Goal: Task Accomplishment & Management: Manage account settings

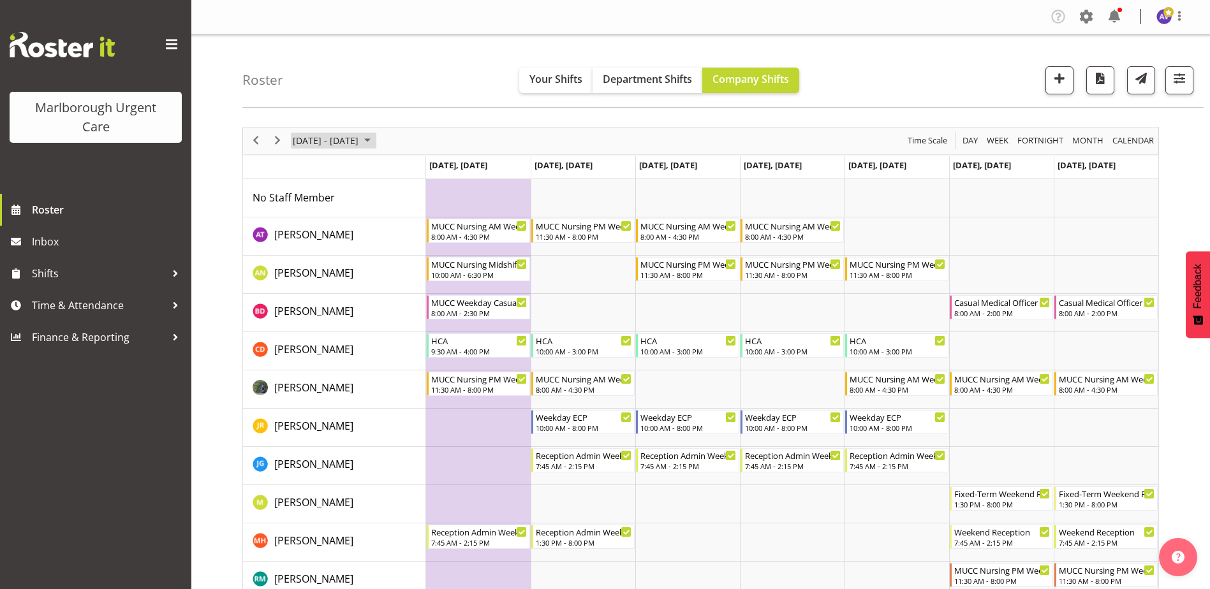
click at [360, 135] on span "[DATE] - [DATE]" at bounding box center [325, 141] width 68 height 16
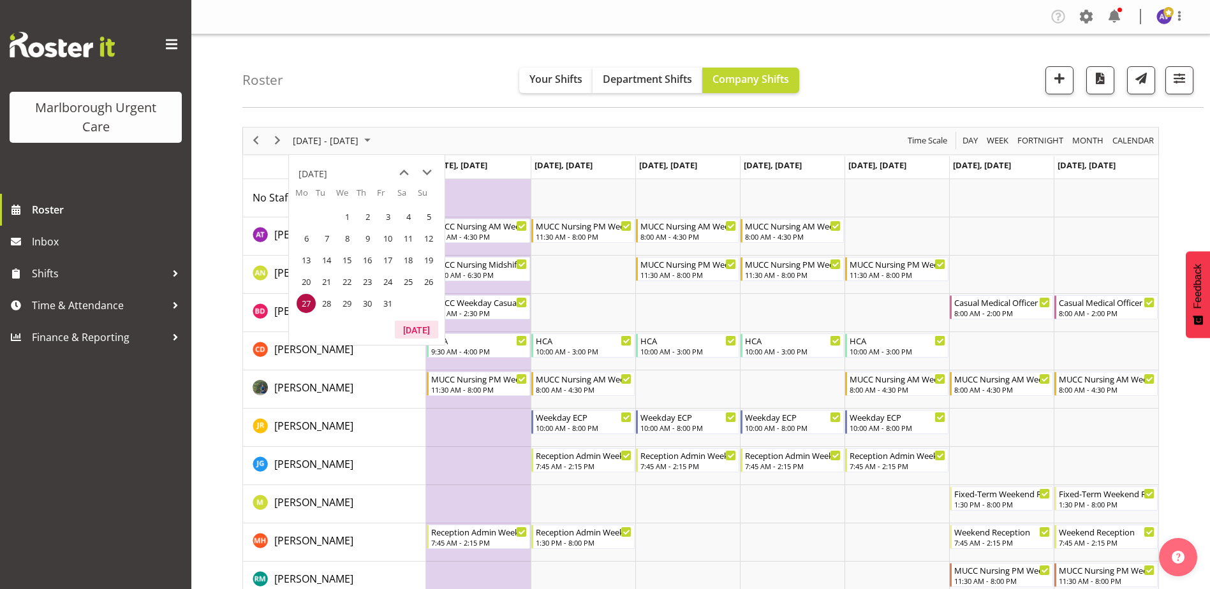
click at [400, 326] on button "[DATE]" at bounding box center [416, 330] width 43 height 18
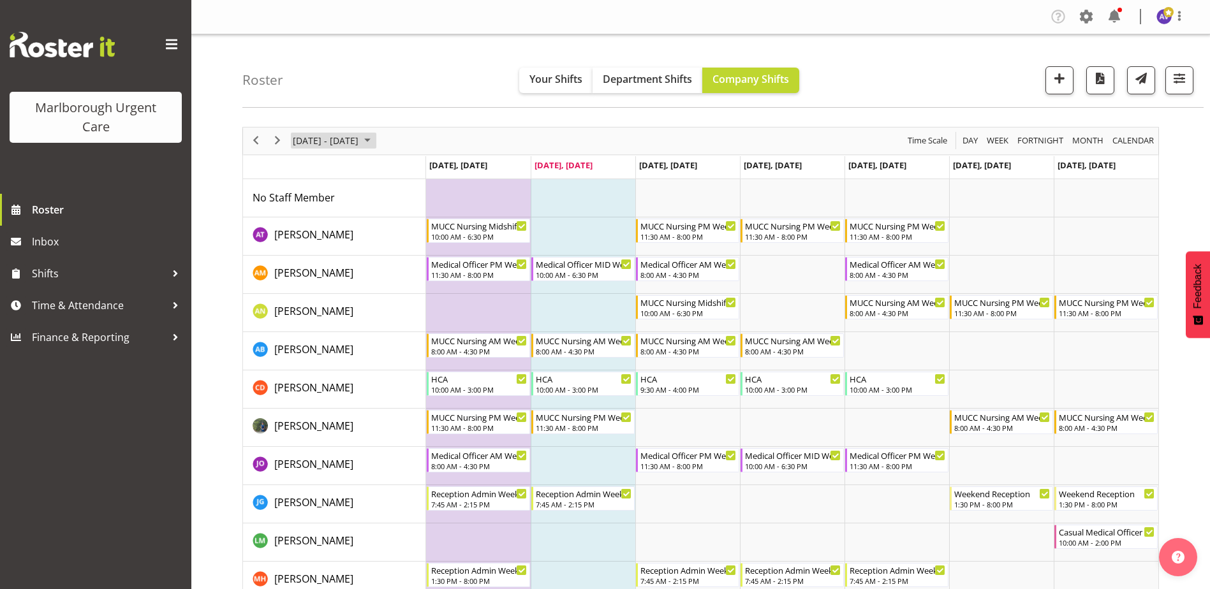
click at [341, 138] on span "[DATE] - [DATE]" at bounding box center [325, 141] width 68 height 16
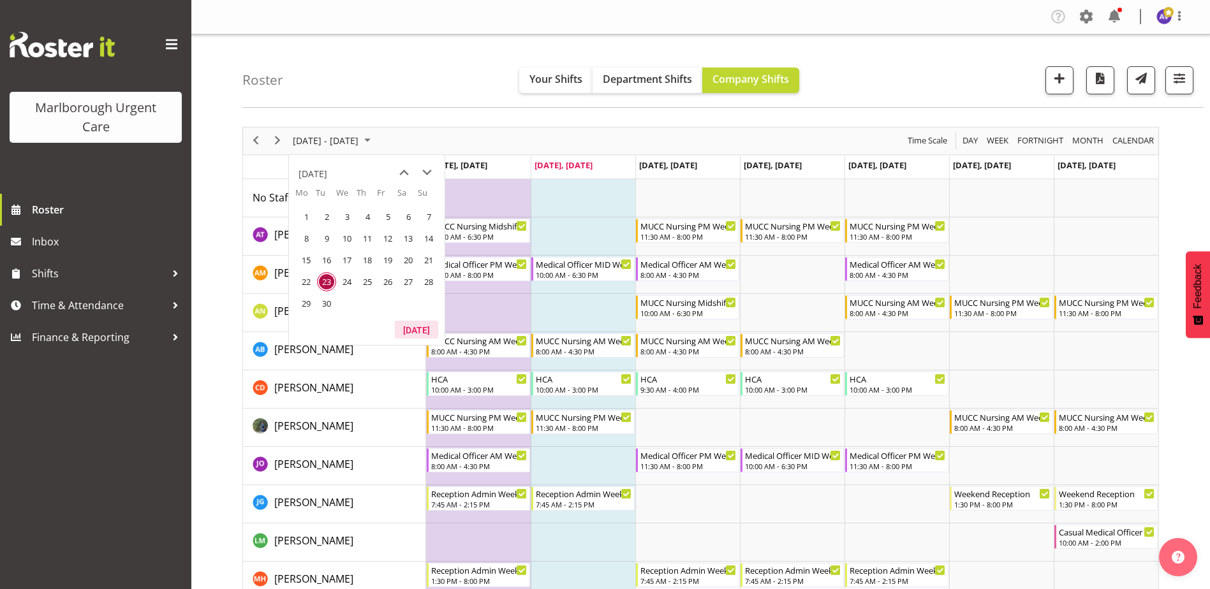
click at [418, 326] on button "[DATE]" at bounding box center [416, 330] width 43 height 18
click at [416, 326] on button "[DATE]" at bounding box center [416, 330] width 43 height 18
click at [543, 139] on div "[DATE] - [DATE] [DATE] Day Week Fortnight Month calendar Month Agenda Time Scale" at bounding box center [700, 141] width 915 height 27
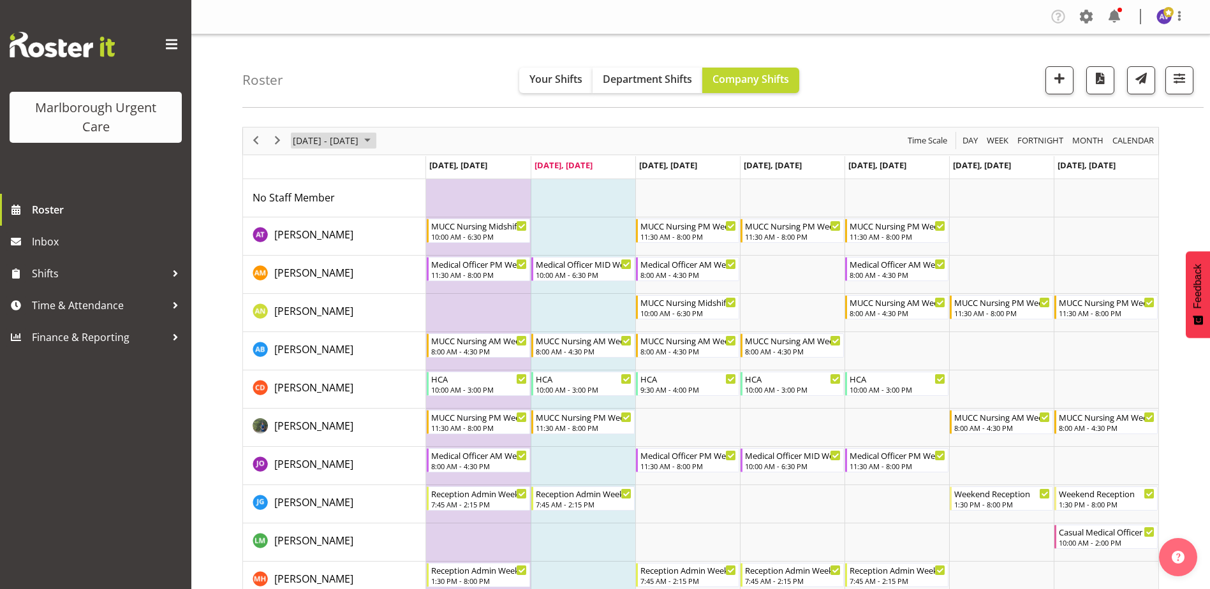
click at [348, 147] on span "[DATE] - [DATE]" at bounding box center [325, 141] width 68 height 16
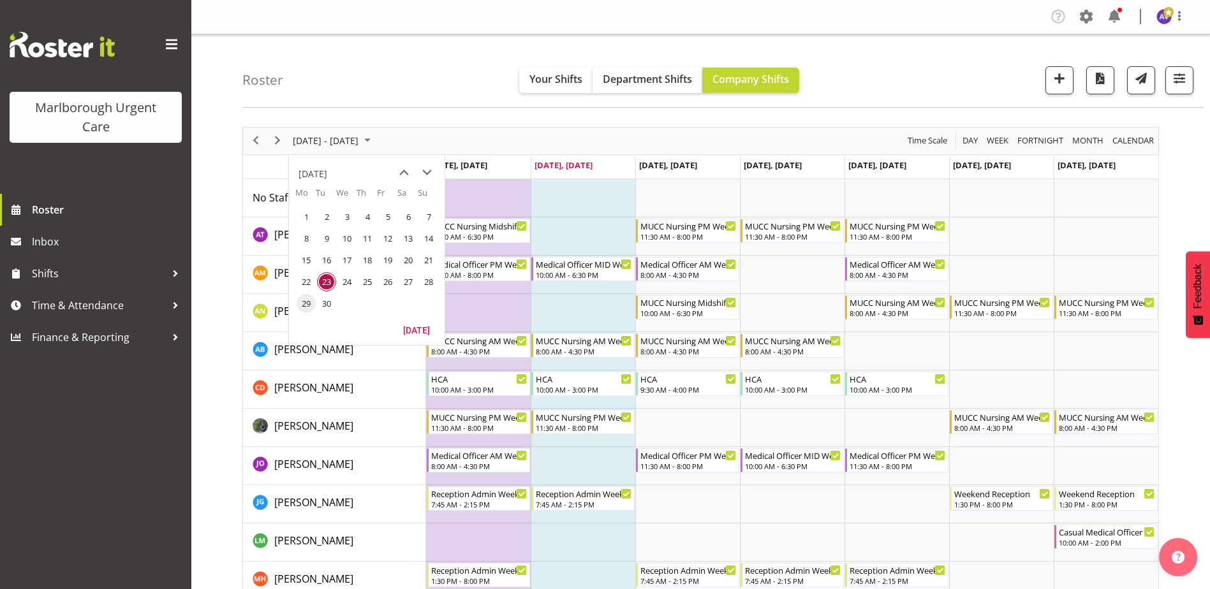
click at [305, 307] on span "29" at bounding box center [305, 303] width 19 height 19
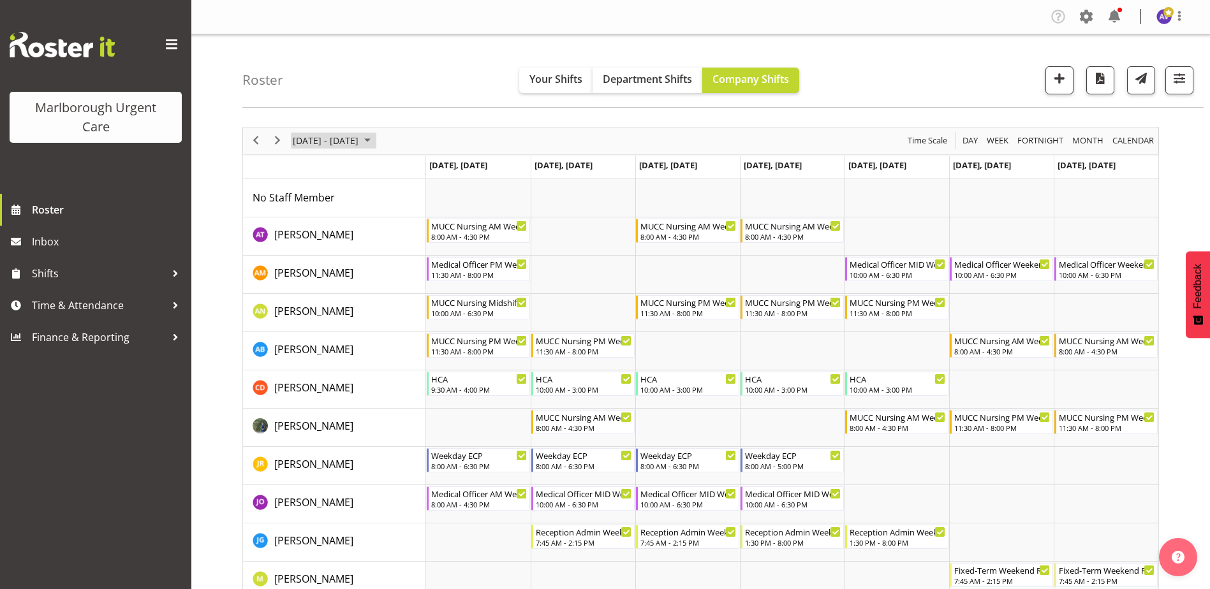
click at [360, 142] on span "[DATE] - [DATE]" at bounding box center [325, 141] width 68 height 16
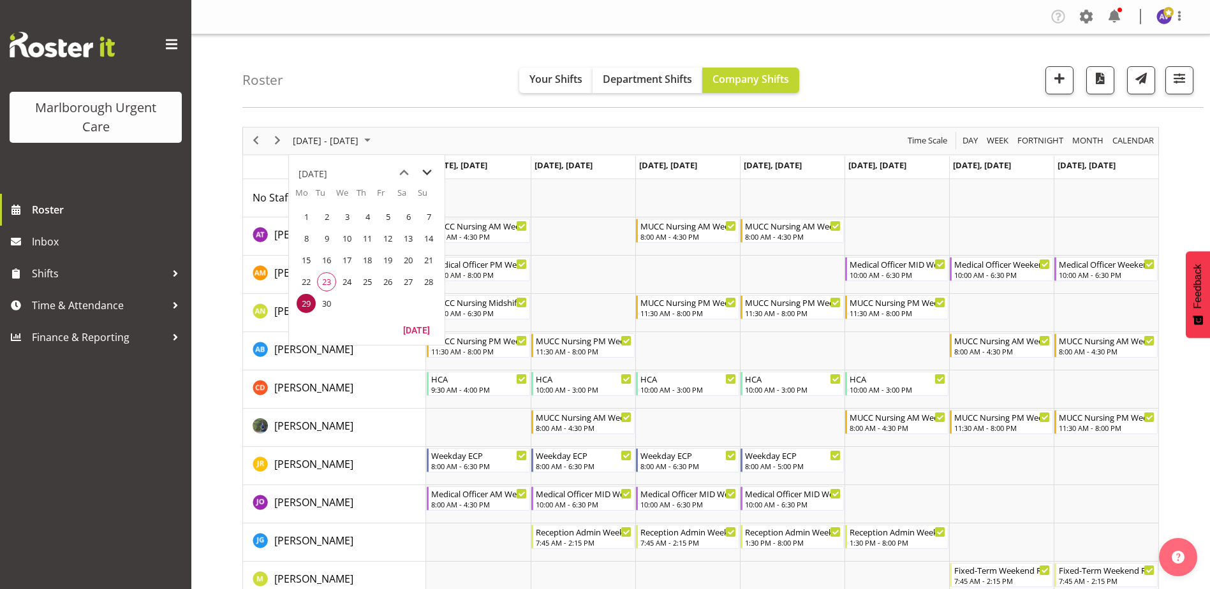
click at [430, 172] on span "next month" at bounding box center [427, 172] width 22 height 23
click at [302, 264] on span "13" at bounding box center [305, 260] width 19 height 19
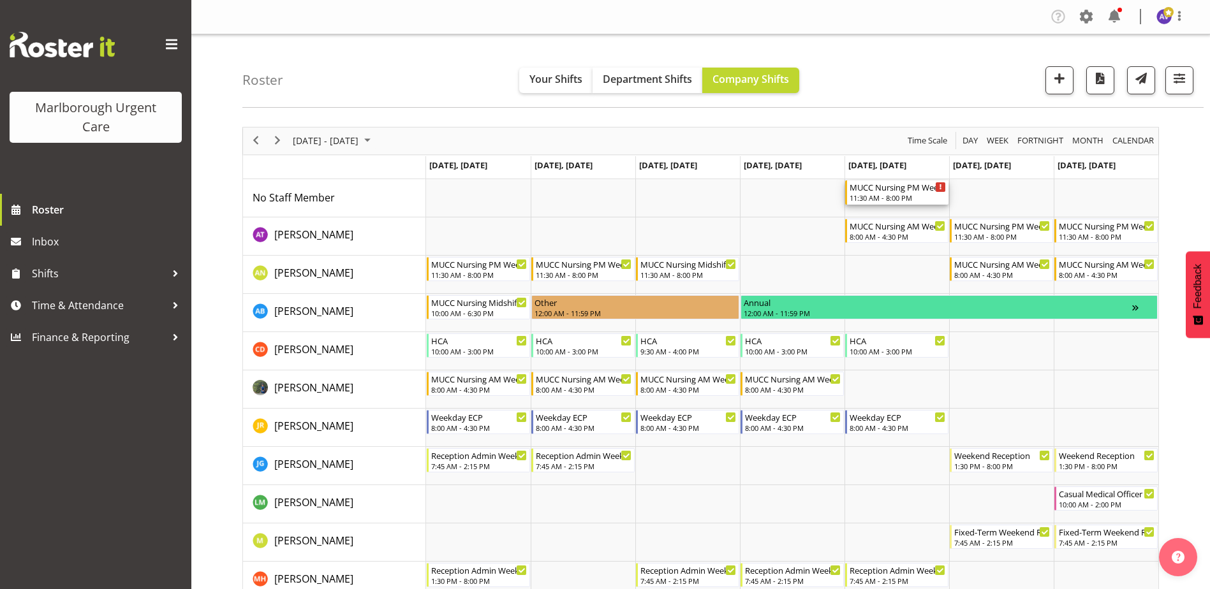
click at [888, 194] on div "11:30 AM - 8:00 PM" at bounding box center [897, 198] width 96 height 10
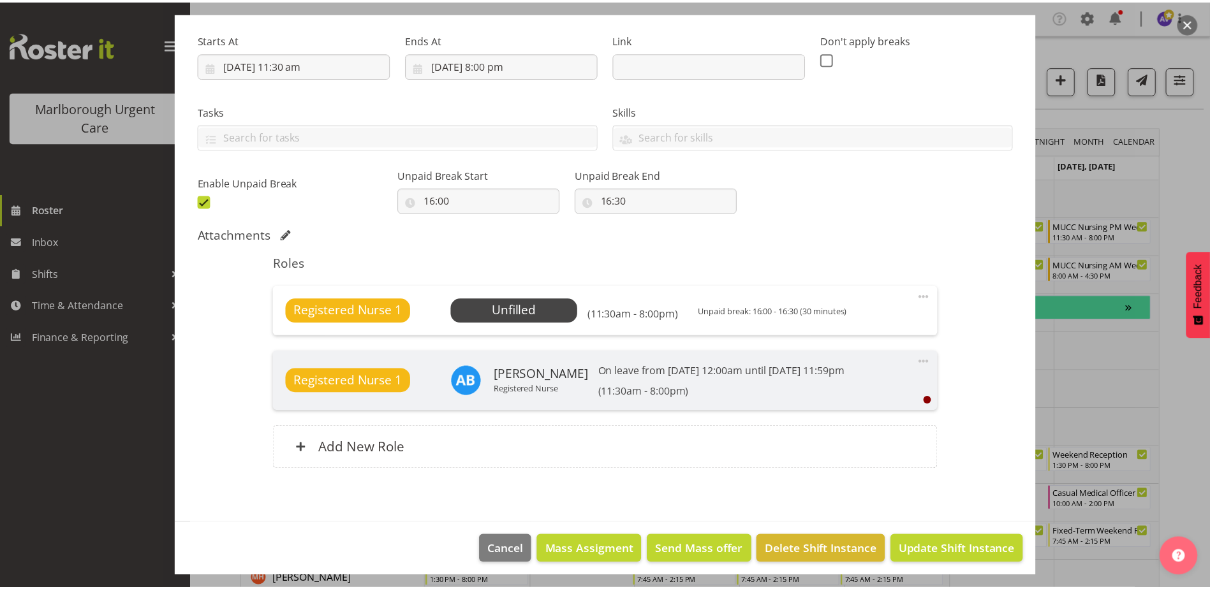
scroll to position [198, 0]
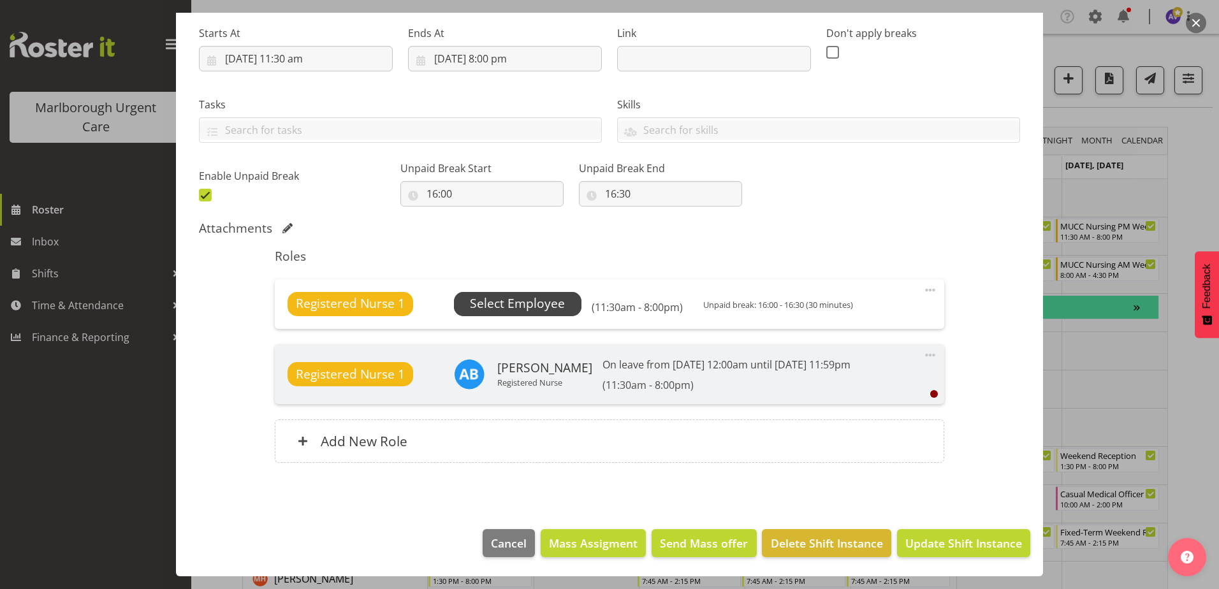
click at [527, 305] on span "Select Employee" at bounding box center [517, 304] width 95 height 18
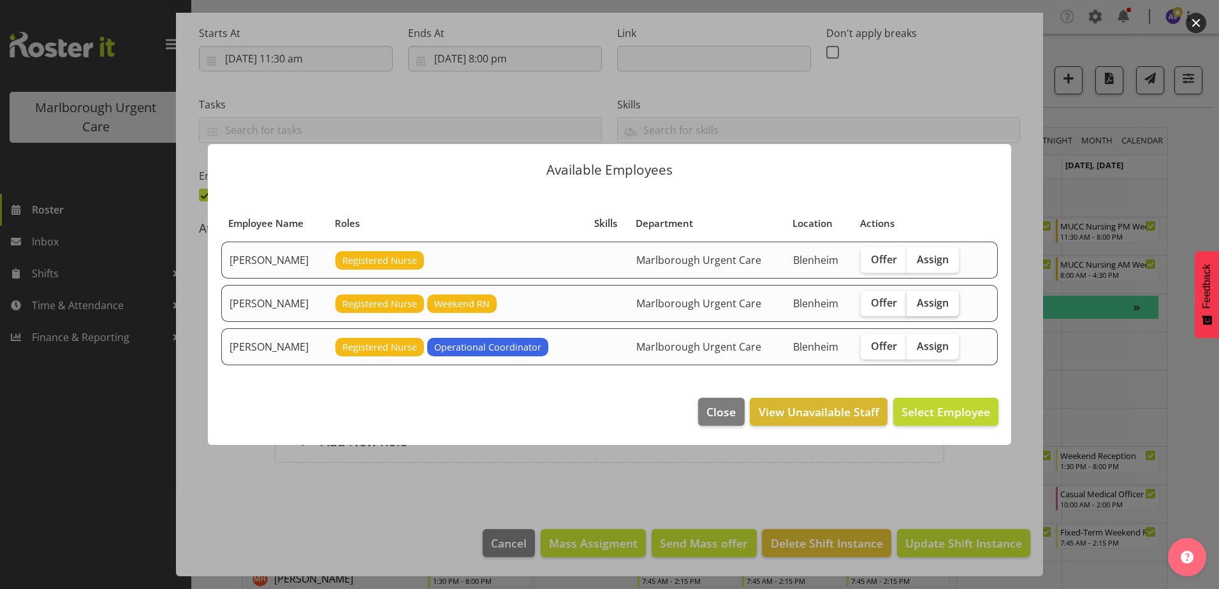
click at [928, 298] on span "Assign" at bounding box center [933, 302] width 32 height 13
click at [915, 298] on input "Assign" at bounding box center [911, 302] width 8 height 8
checkbox input "true"
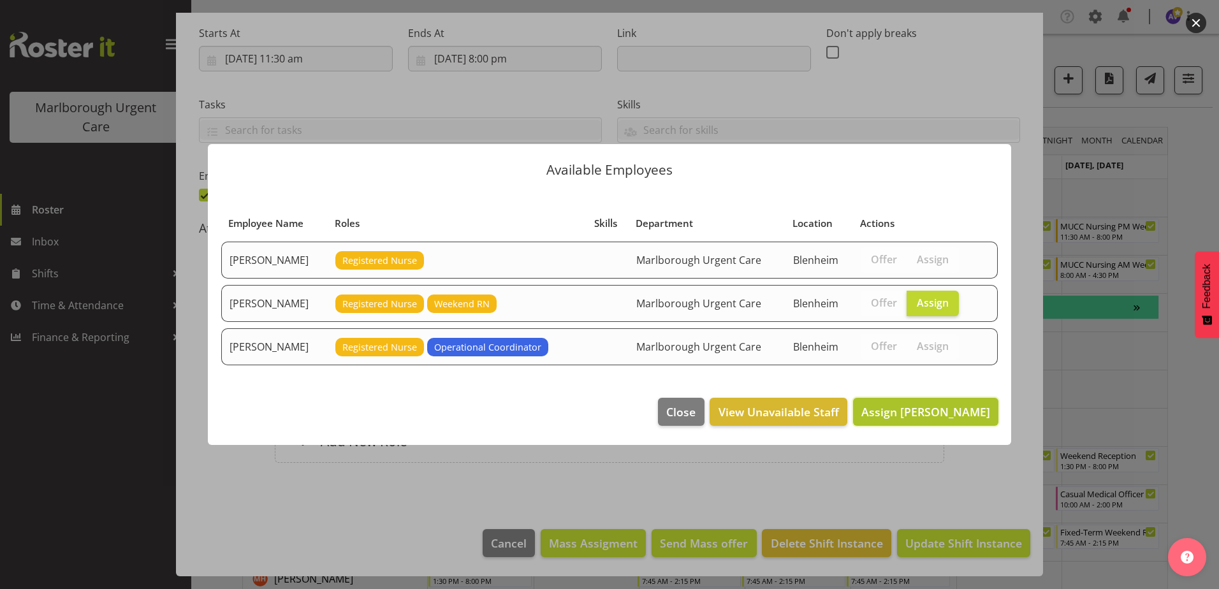
click at [934, 414] on span "Assign [PERSON_NAME]" at bounding box center [925, 411] width 129 height 15
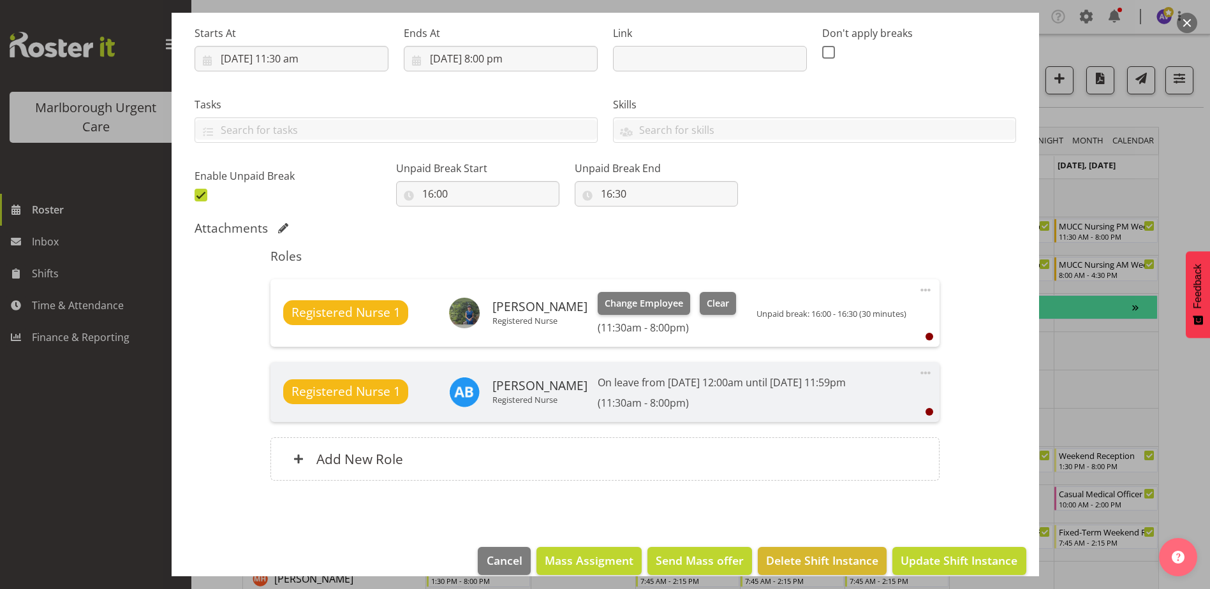
scroll to position [216, 0]
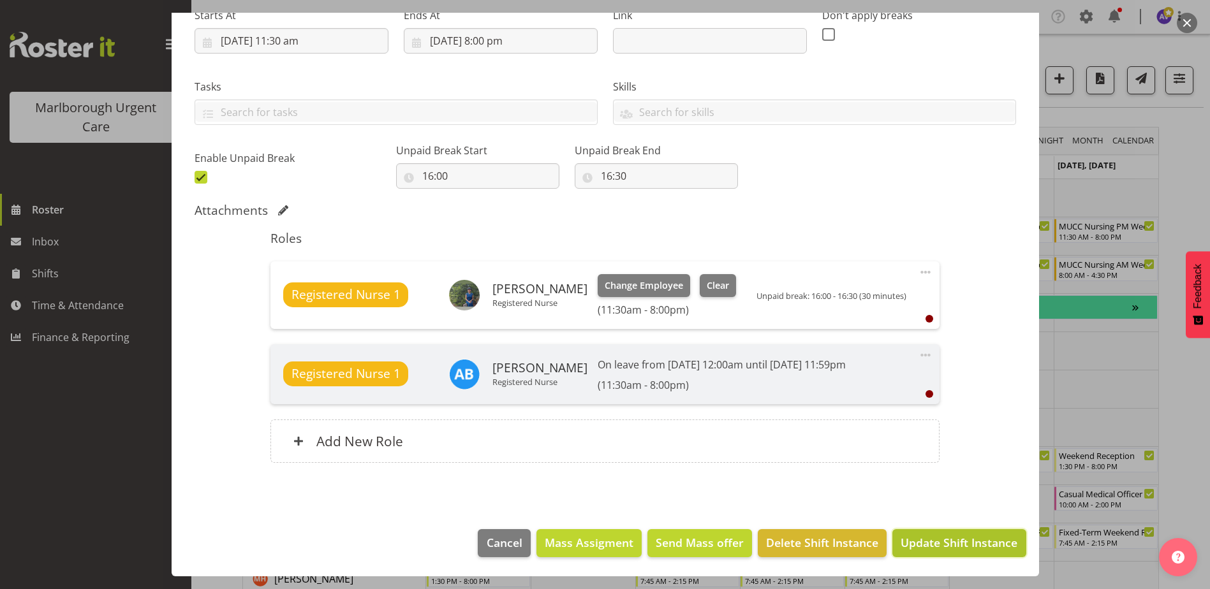
click at [951, 543] on span "Update Shift Instance" at bounding box center [958, 542] width 117 height 17
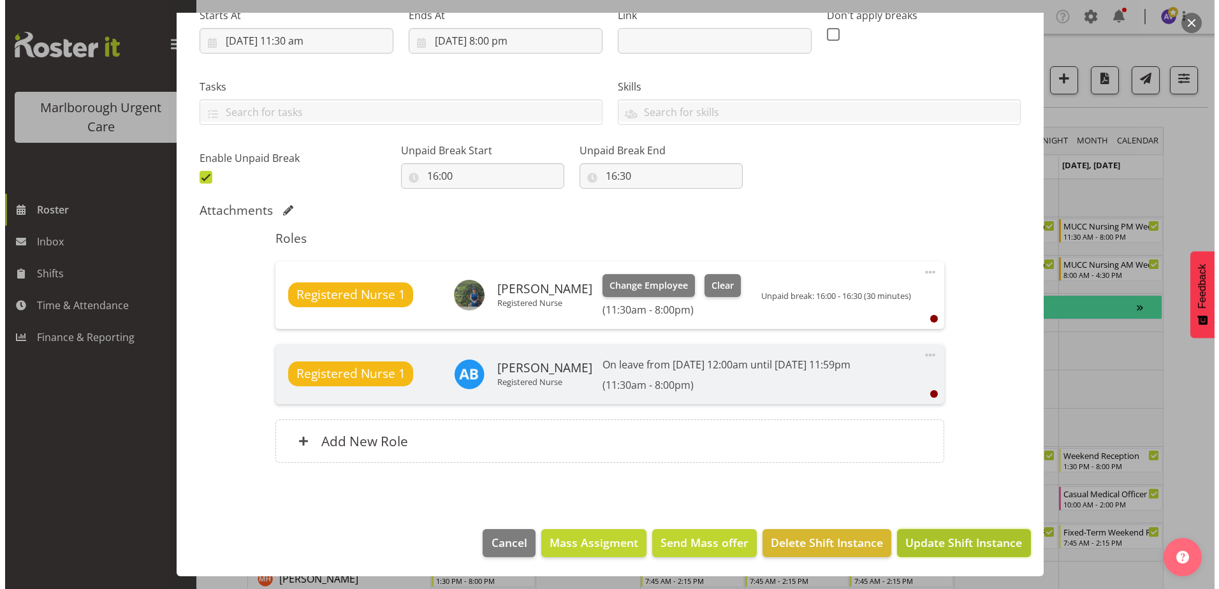
scroll to position [165, 0]
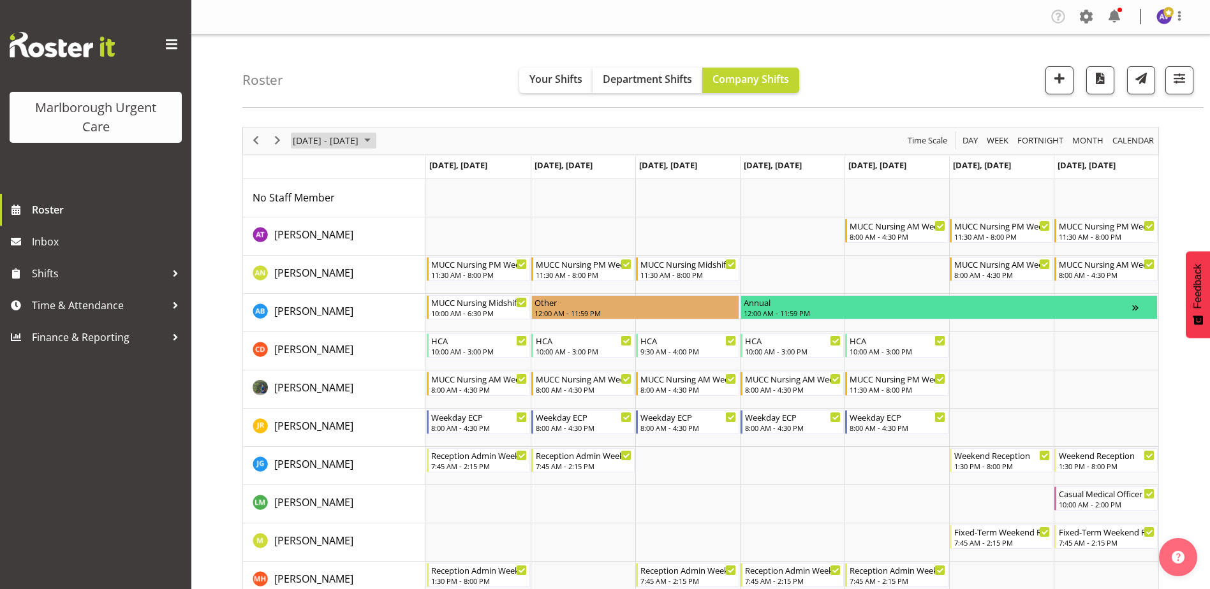
click at [355, 142] on span "[DATE] - [DATE]" at bounding box center [325, 141] width 68 height 16
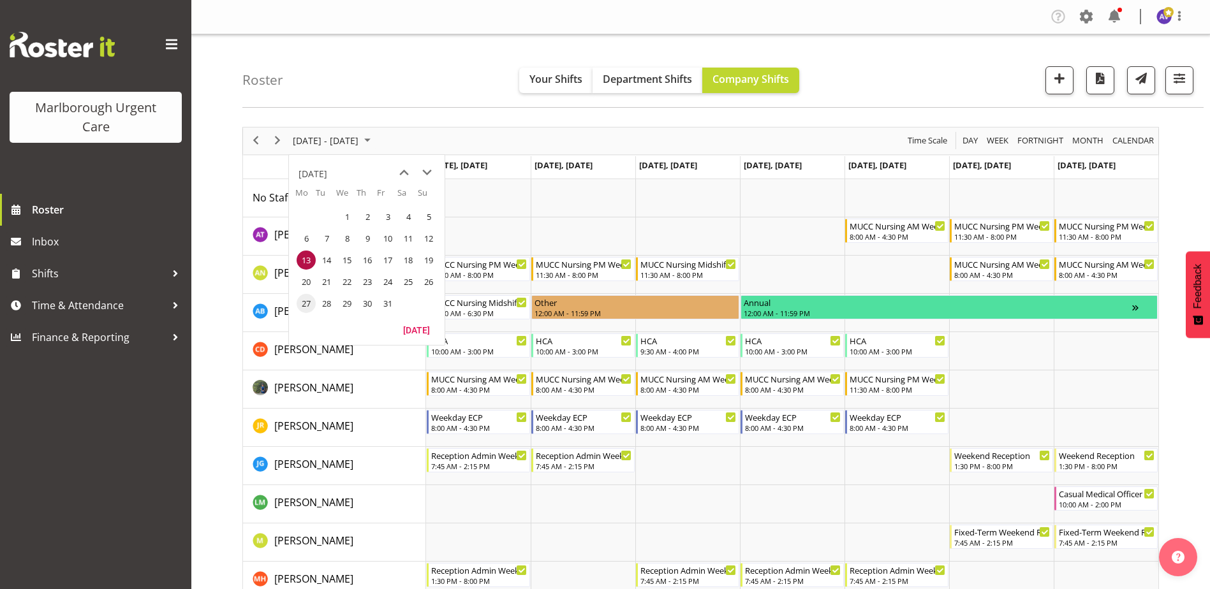
click at [309, 293] on td "27" at bounding box center [305, 304] width 20 height 22
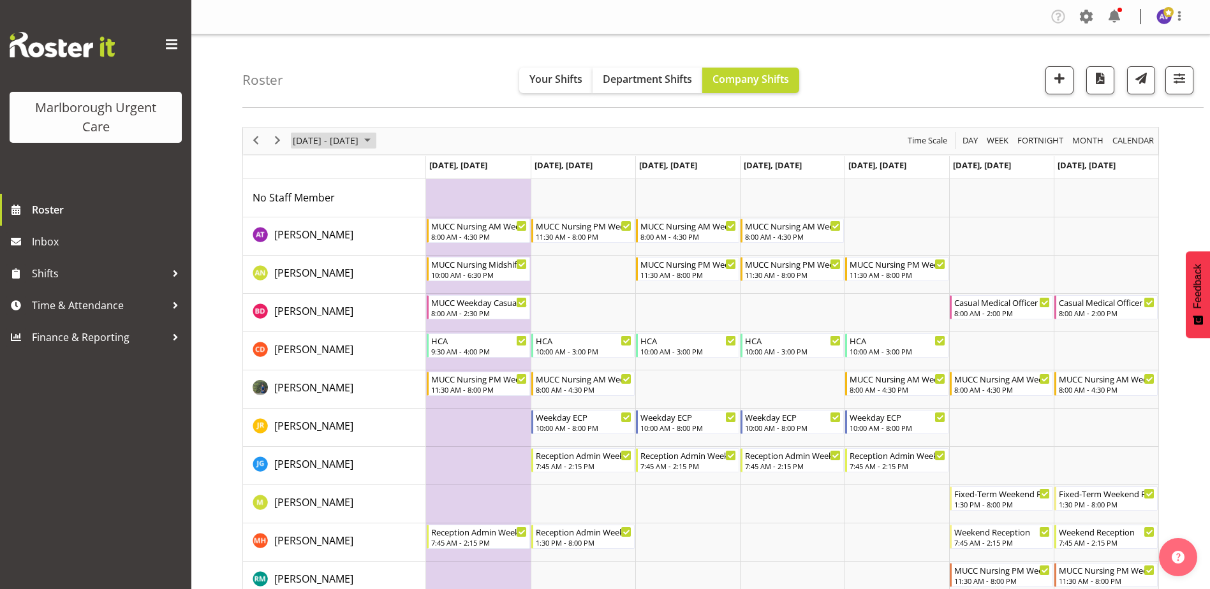
click at [342, 136] on span "[DATE] - [DATE]" at bounding box center [325, 141] width 68 height 16
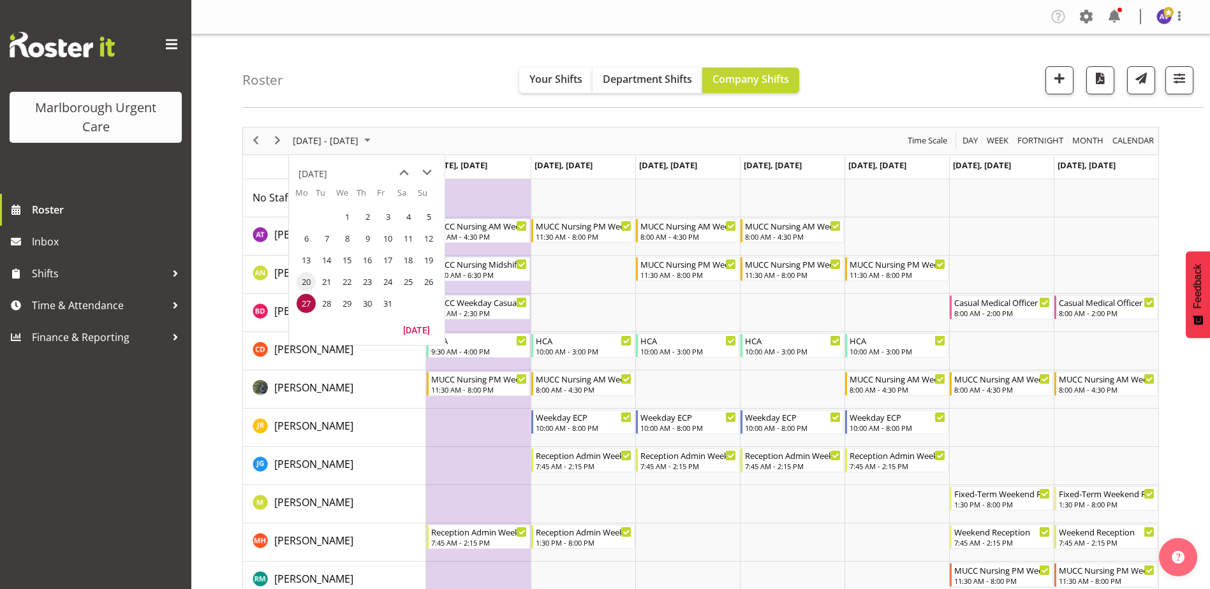
click at [305, 286] on span "20" at bounding box center [305, 281] width 19 height 19
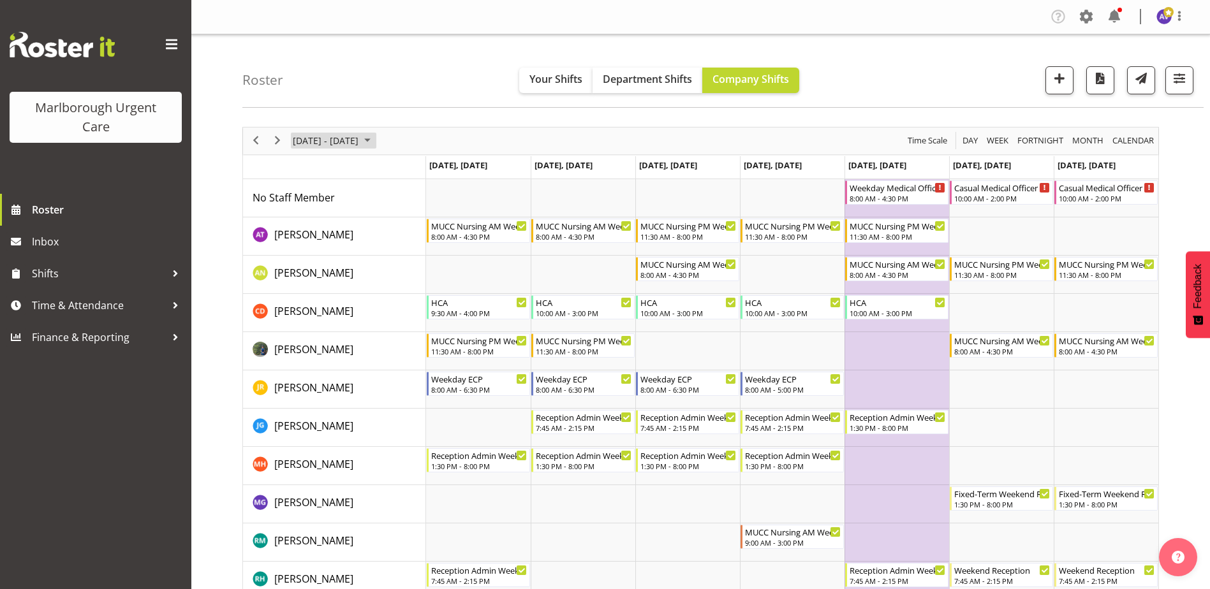
click at [314, 138] on span "[DATE] - [DATE]" at bounding box center [325, 141] width 68 height 16
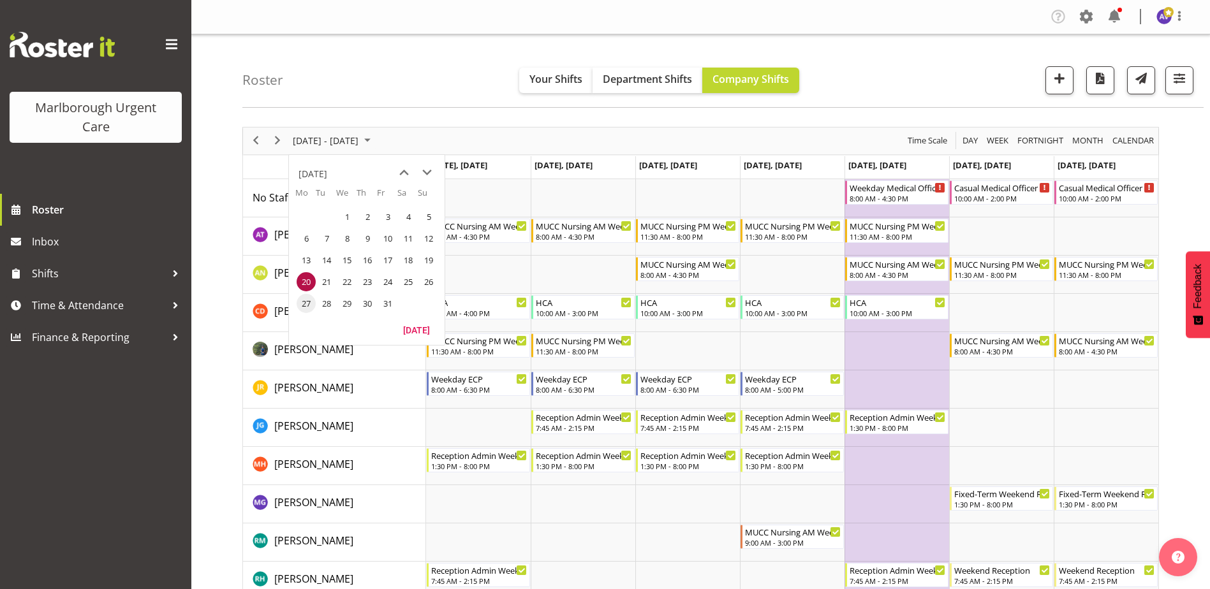
click at [301, 309] on span "27" at bounding box center [305, 303] width 19 height 19
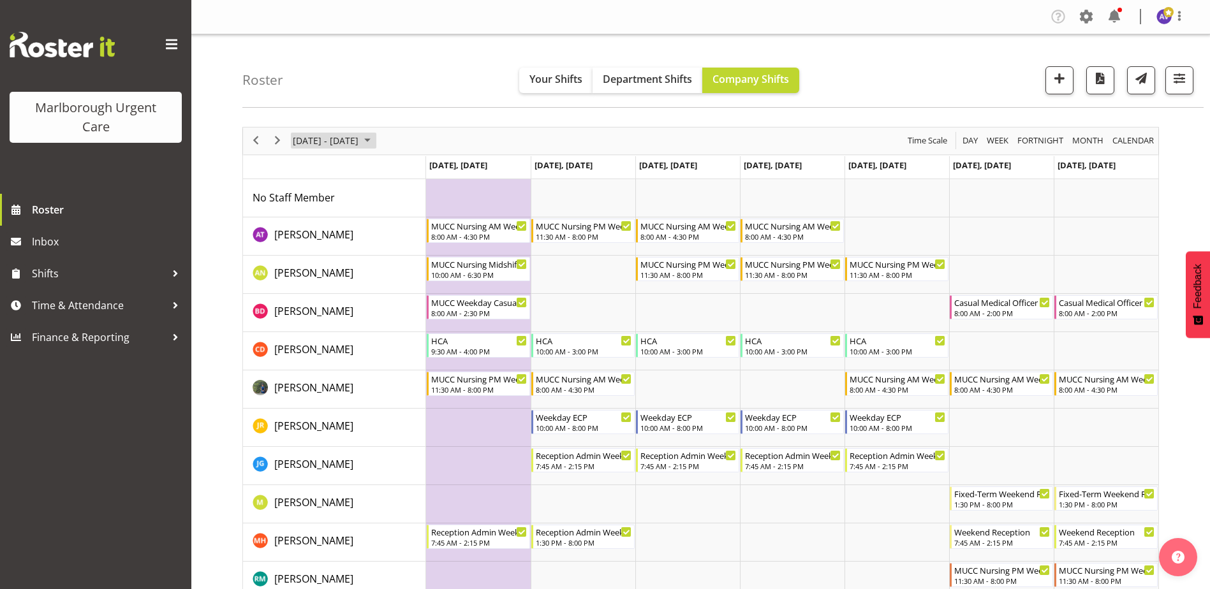
click at [314, 140] on span "[DATE] - [DATE]" at bounding box center [325, 141] width 68 height 16
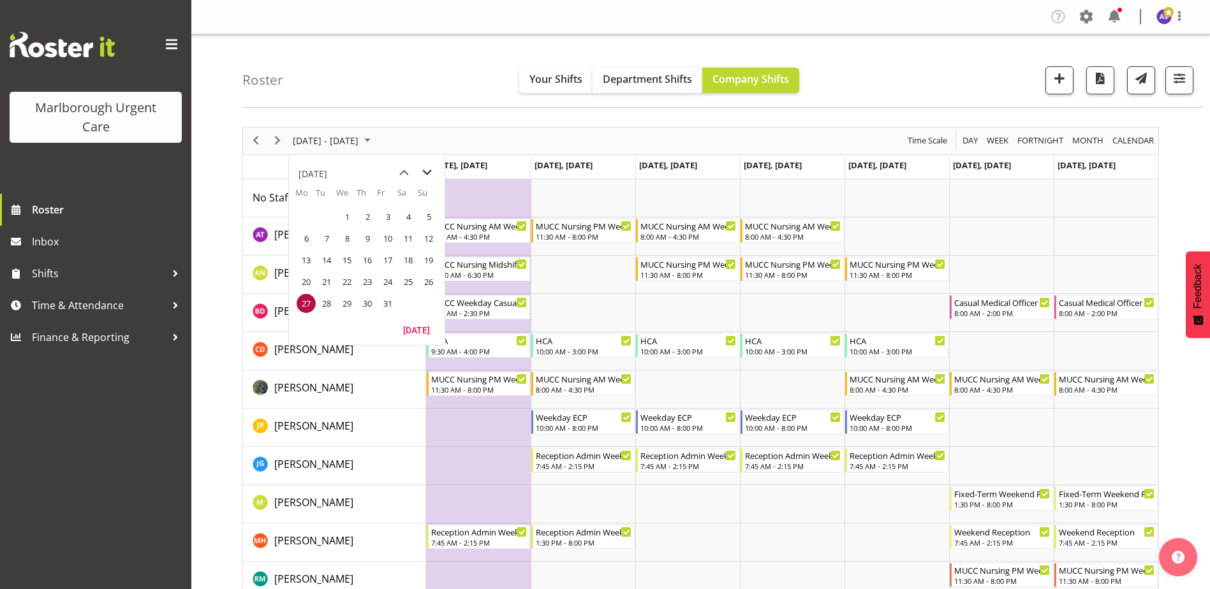
click at [427, 171] on span "next month" at bounding box center [427, 172] width 22 height 23
click at [305, 240] on span "3" at bounding box center [305, 238] width 19 height 19
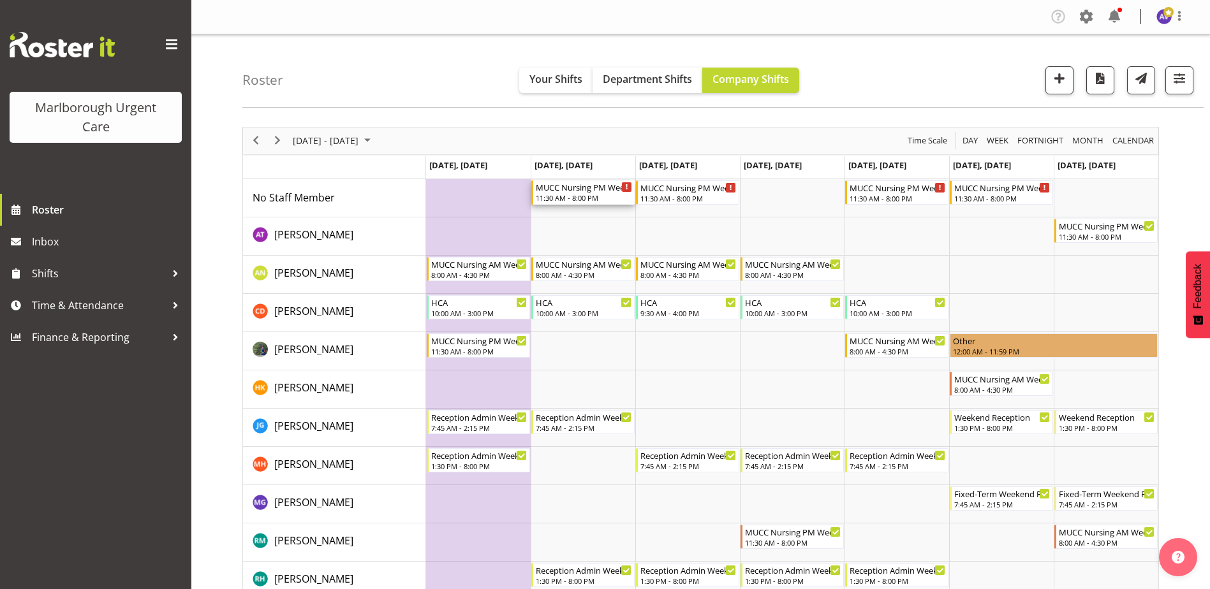
click at [595, 193] on div "MUCC Nursing PM Weekday" at bounding box center [584, 186] width 96 height 13
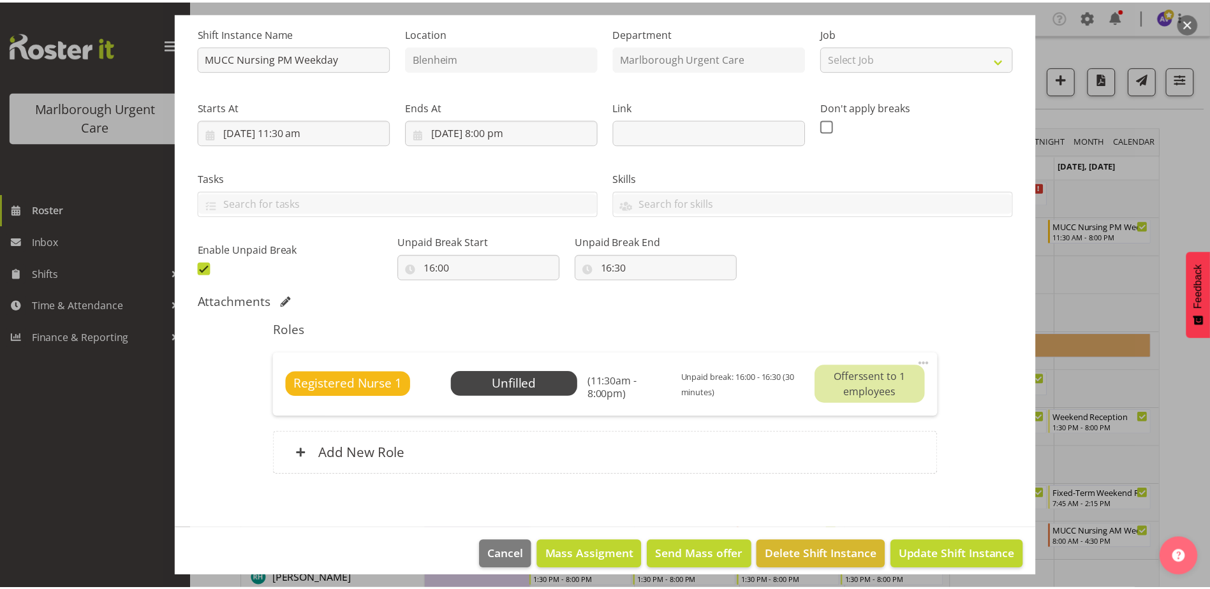
scroll to position [128, 0]
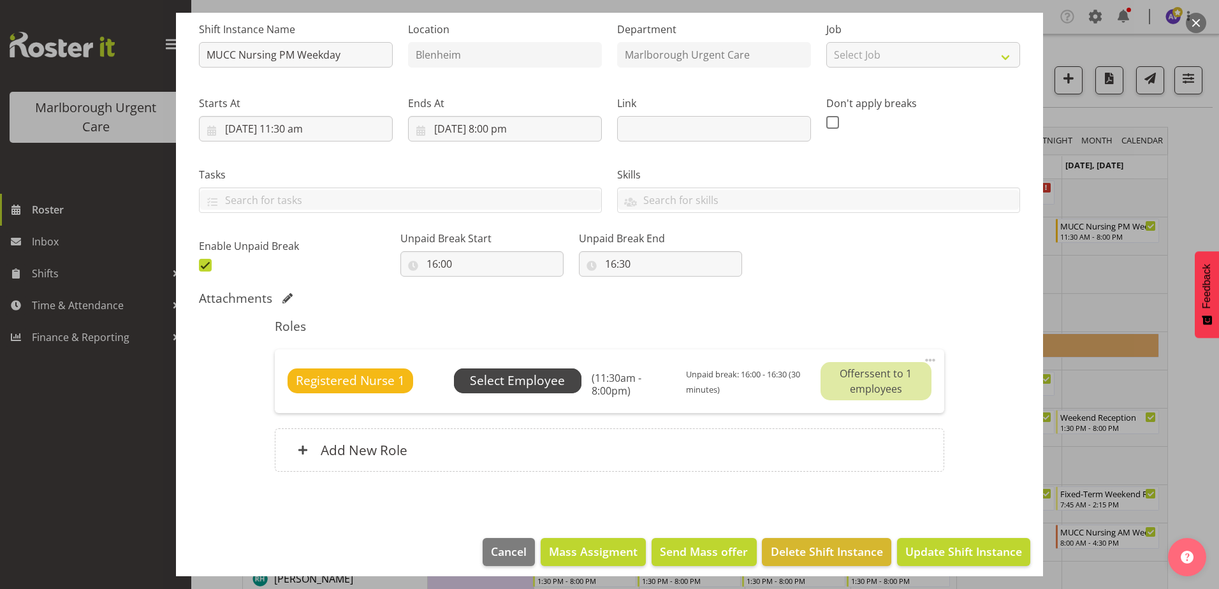
click at [557, 388] on span "Select Employee" at bounding box center [517, 381] width 95 height 18
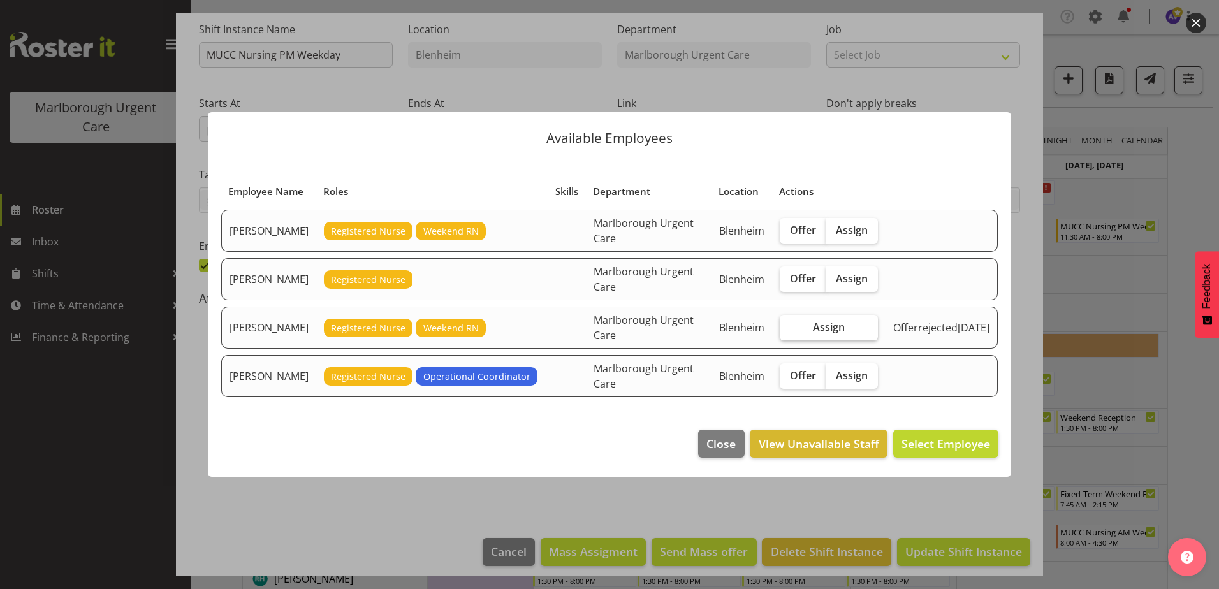
click at [834, 326] on span "Assign" at bounding box center [829, 327] width 32 height 13
click at [788, 326] on input "Assign" at bounding box center [784, 327] width 8 height 8
checkbox input "true"
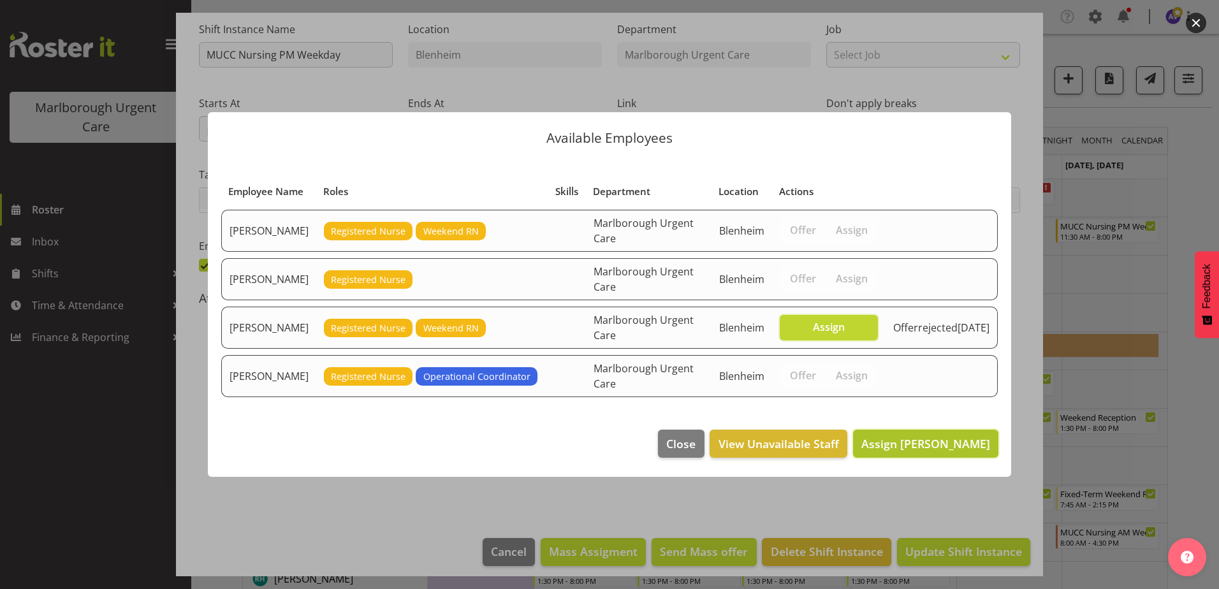
click at [919, 439] on span "Assign [PERSON_NAME]" at bounding box center [925, 443] width 129 height 15
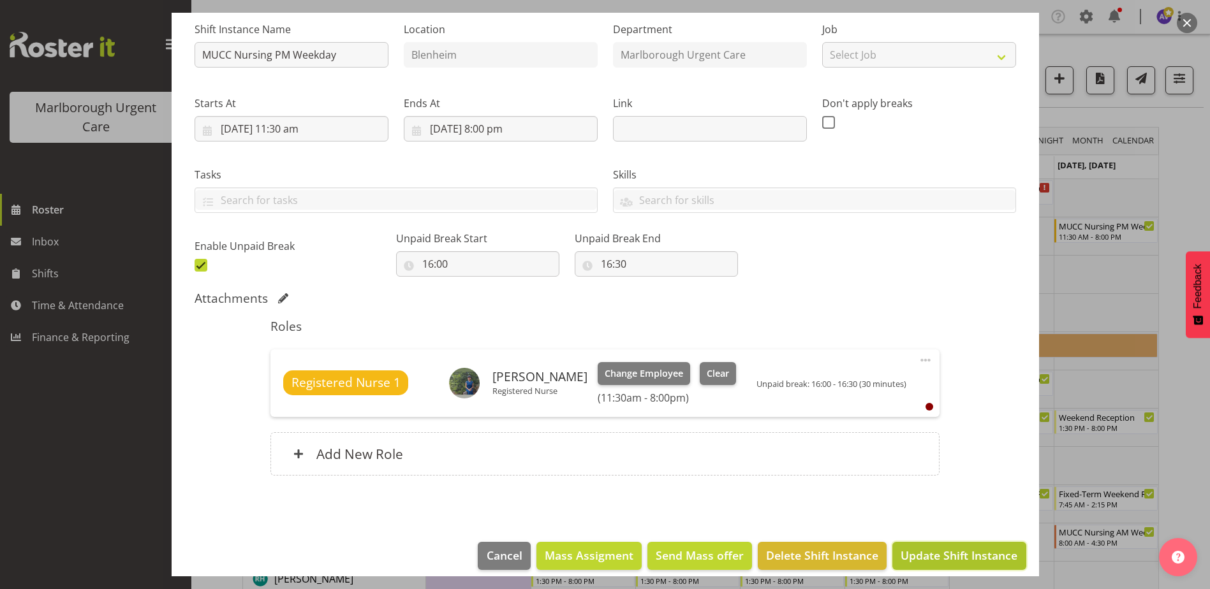
click at [955, 555] on span "Update Shift Instance" at bounding box center [958, 555] width 117 height 17
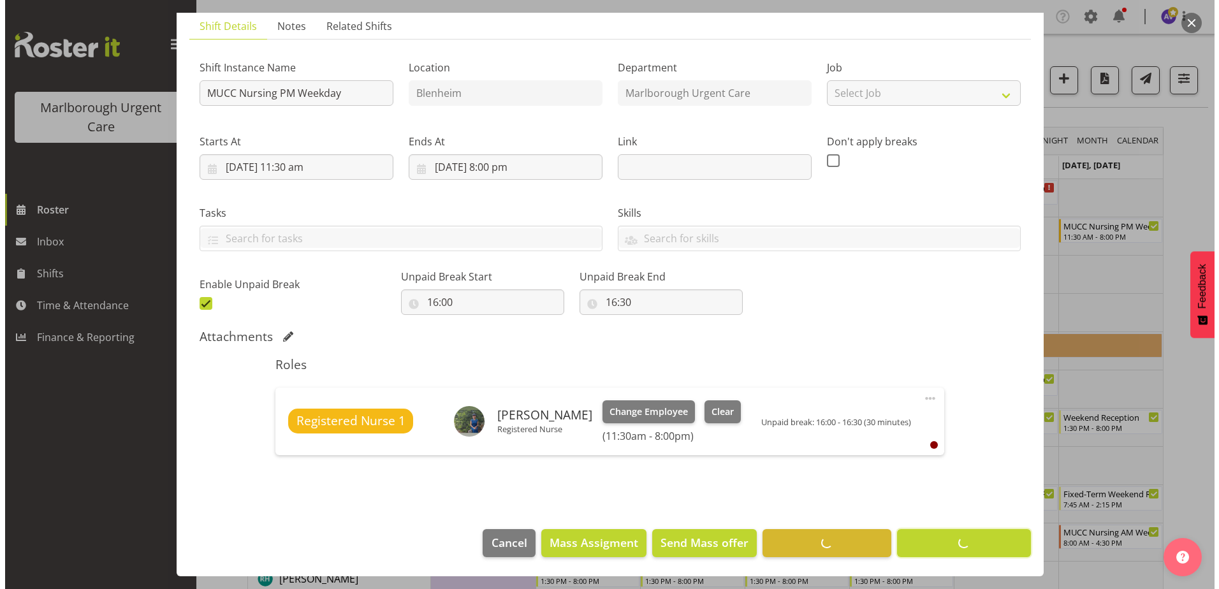
scroll to position [89, 0]
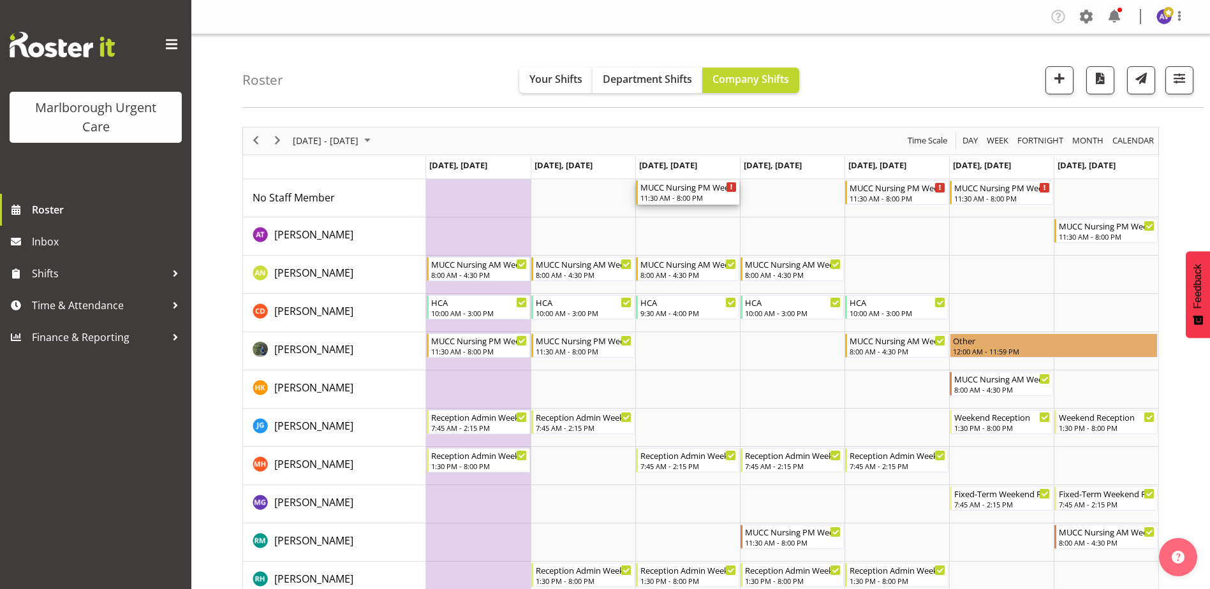
click at [695, 188] on div "MUCC Nursing PM Weekday" at bounding box center [688, 186] width 96 height 13
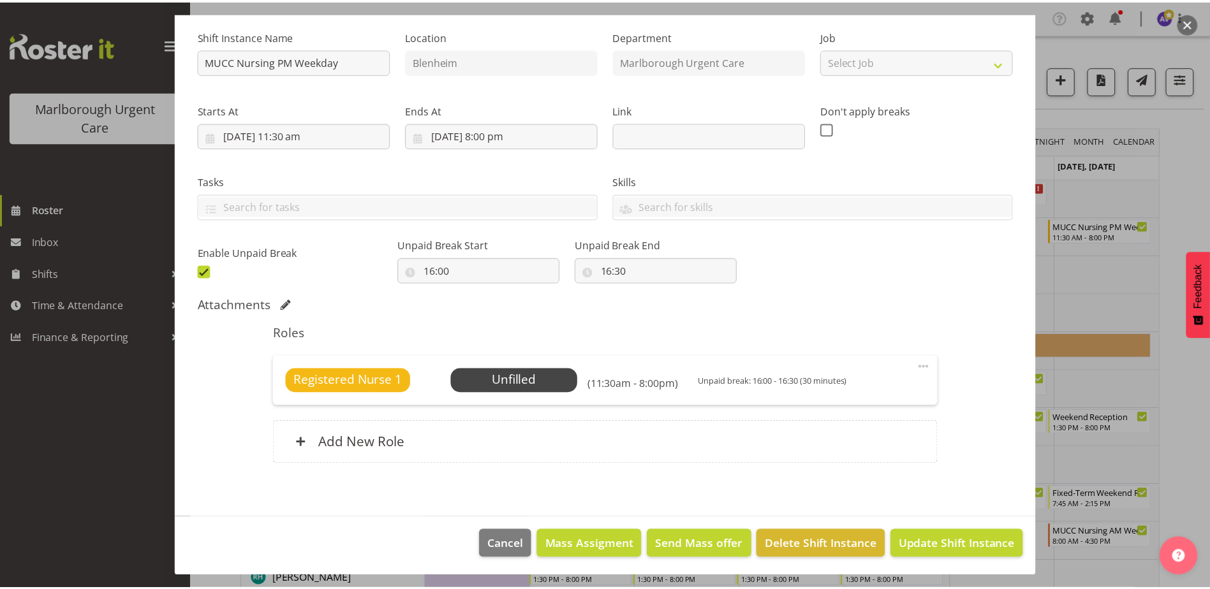
scroll to position [122, 0]
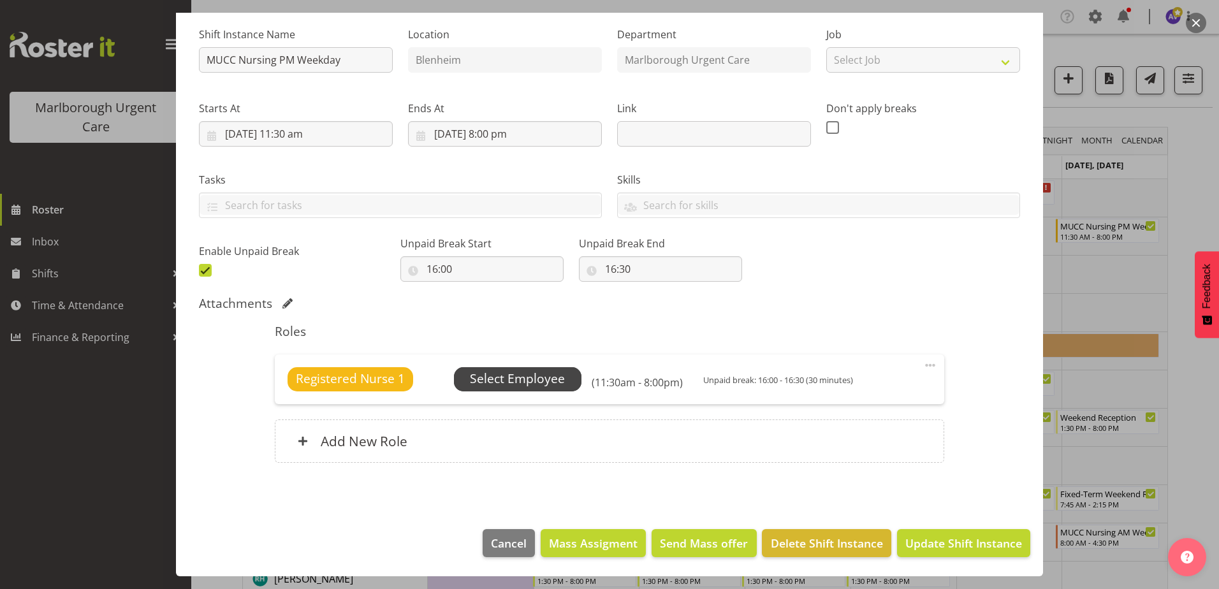
click at [549, 383] on span "Select Employee" at bounding box center [517, 379] width 95 height 18
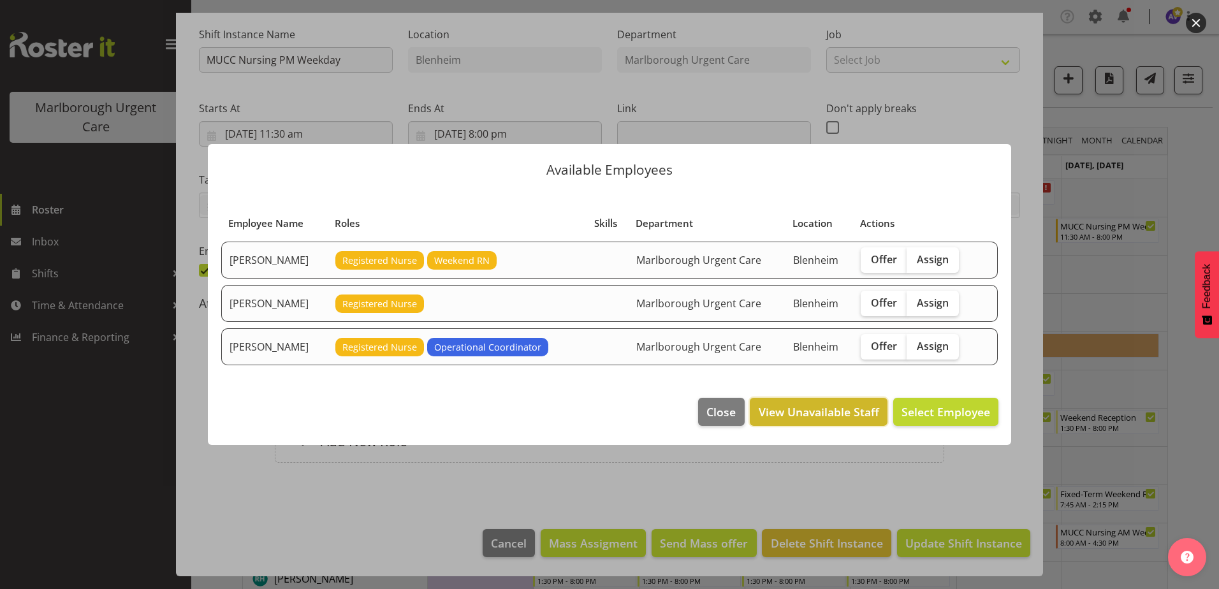
click at [819, 411] on span "View Unavailable Staff" at bounding box center [819, 412] width 121 height 17
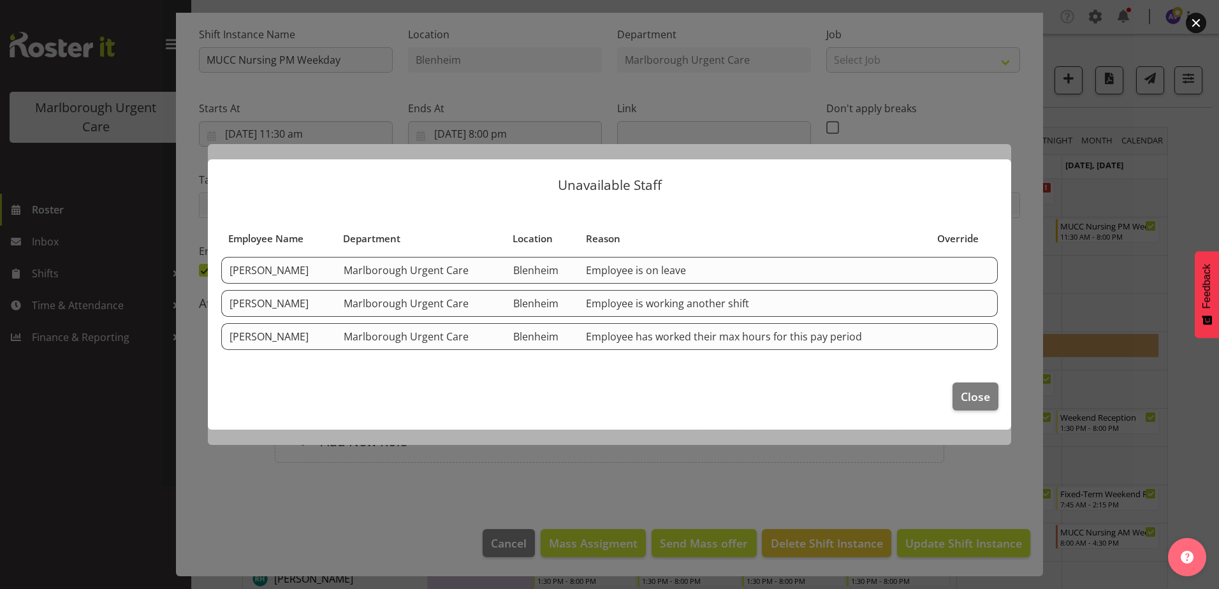
drag, startPoint x: 671, startPoint y: 332, endPoint x: 884, endPoint y: 354, distance: 214.1
click at [884, 354] on table "Employee Name Department Location Reason Override [PERSON_NAME] [GEOGRAPHIC_DAT…" at bounding box center [610, 288] width 778 height 138
drag, startPoint x: 884, startPoint y: 354, endPoint x: 823, endPoint y: 379, distance: 66.3
click at [826, 379] on footer "Close" at bounding box center [609, 400] width 803 height 60
click at [963, 240] on span "Override" at bounding box center [957, 238] width 41 height 15
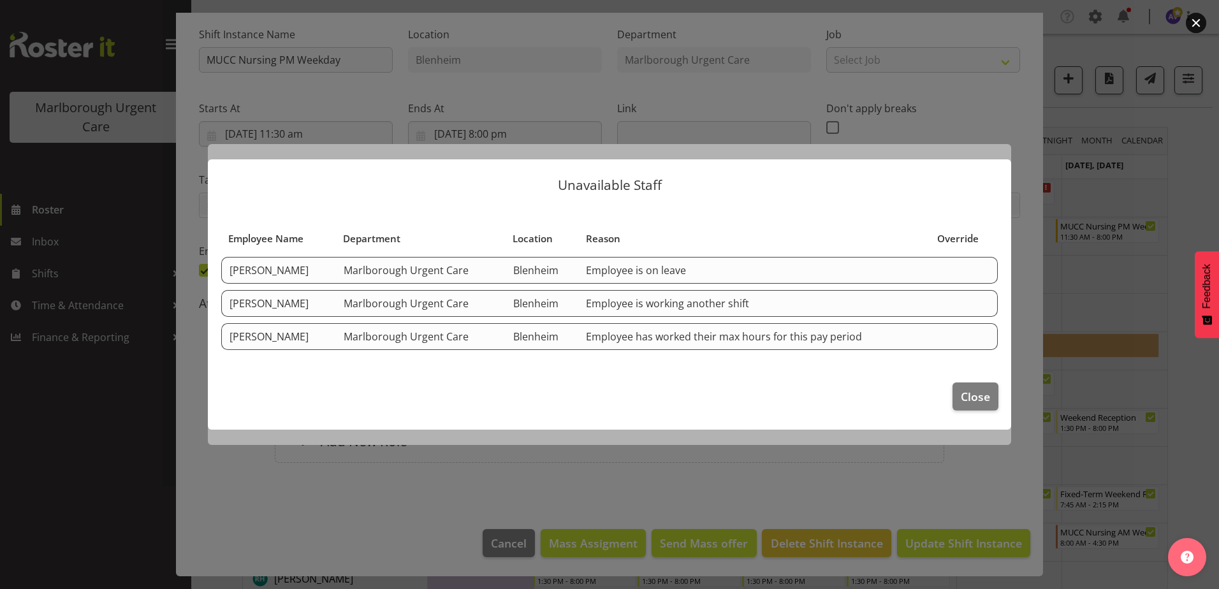
click at [928, 338] on td "Employee has worked their max hours for this pay period" at bounding box center [754, 336] width 352 height 27
click at [973, 338] on td at bounding box center [964, 336] width 68 height 27
click at [993, 335] on td at bounding box center [964, 336] width 68 height 27
click at [735, 357] on table "Employee Name Department Location Reason Override [PERSON_NAME] [GEOGRAPHIC_DAT…" at bounding box center [610, 288] width 778 height 138
click at [659, 336] on td "Employee has worked their max hours for this pay period" at bounding box center [754, 336] width 352 height 27
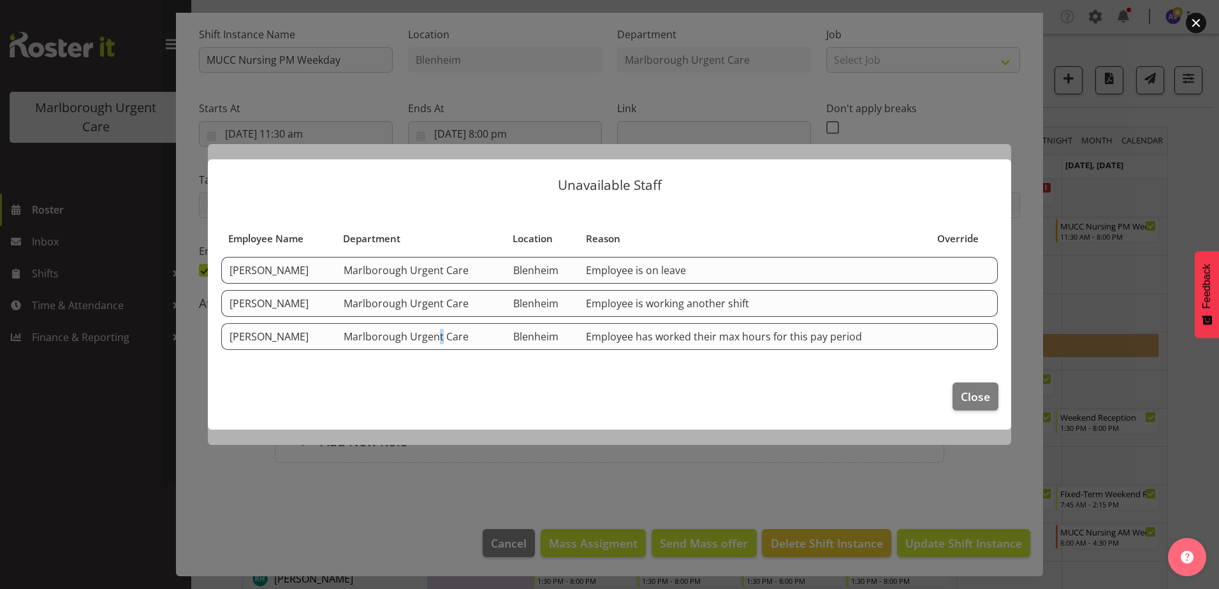
click at [473, 325] on td "Marlborough Urgent Care" at bounding box center [421, 336] width 170 height 27
click at [988, 392] on span "Close" at bounding box center [975, 396] width 29 height 17
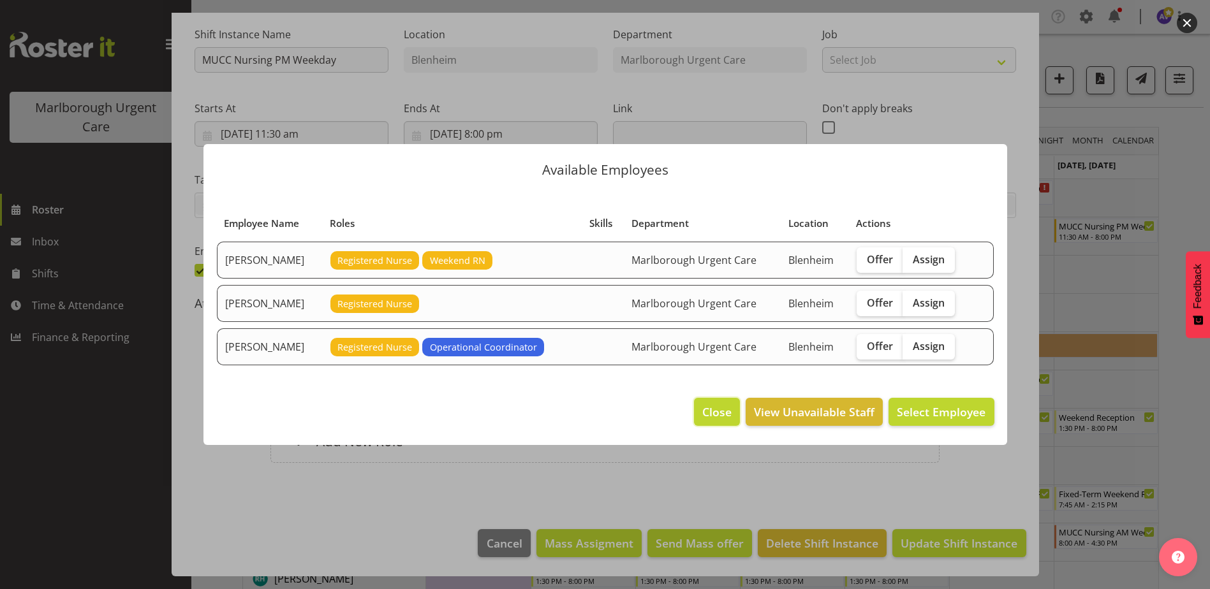
click at [721, 407] on span "Close" at bounding box center [716, 412] width 29 height 17
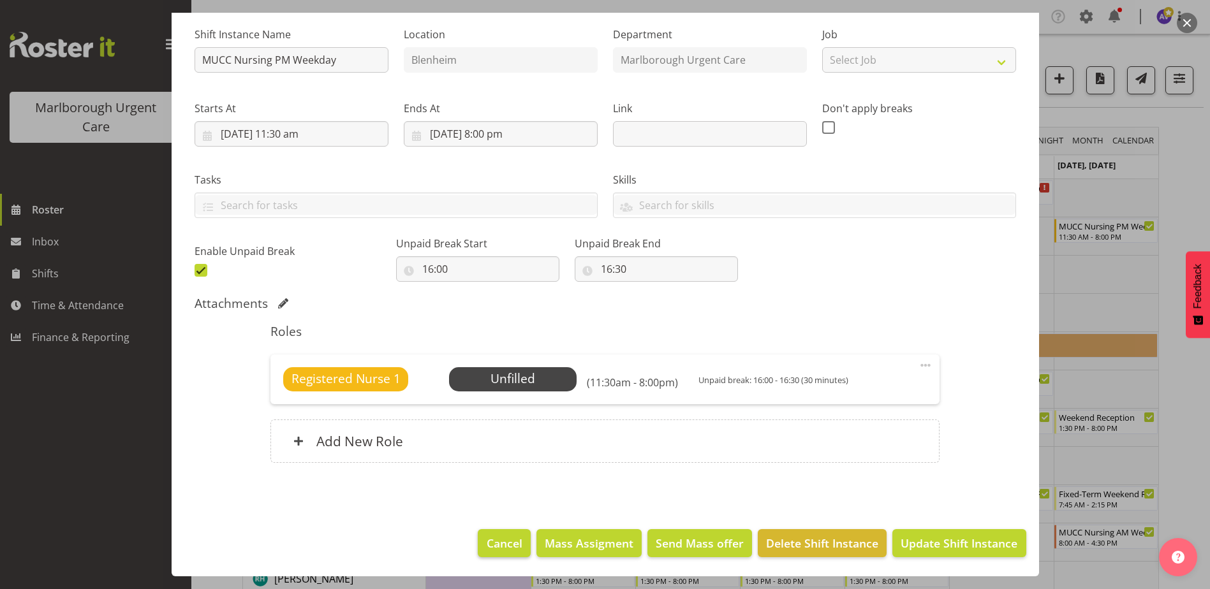
click at [522, 539] on footer "Cancel Mass Assigment Send Mass offer Delete Shift Instance Update Shift Instan…" at bounding box center [605, 546] width 867 height 60
click at [506, 541] on span "Cancel" at bounding box center [505, 543] width 36 height 17
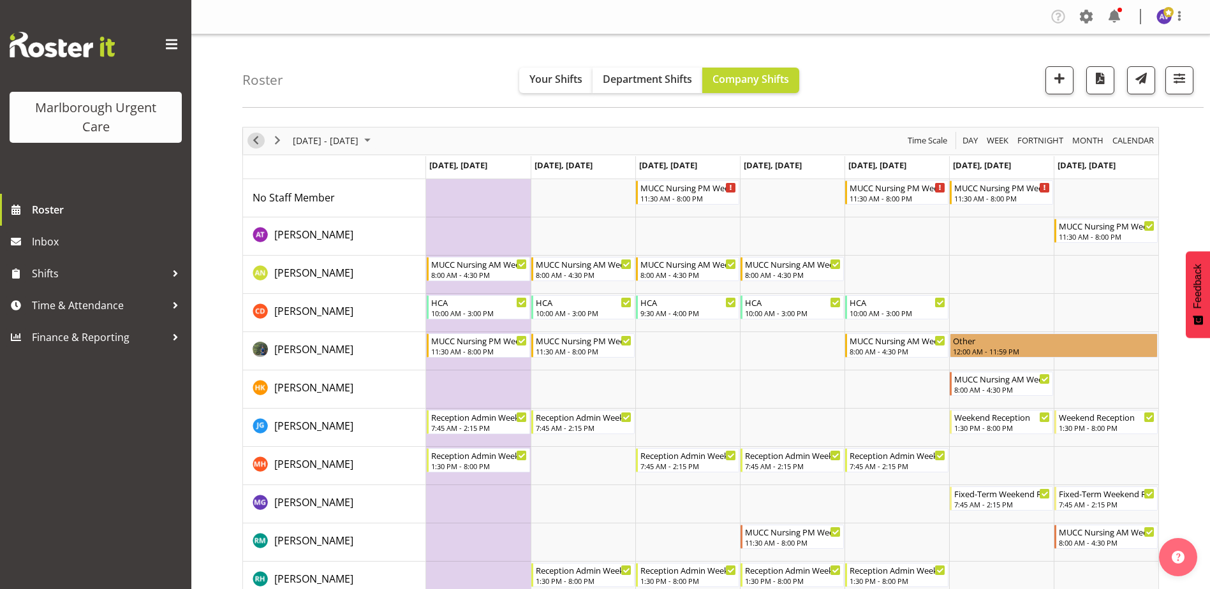
click at [260, 141] on span "Previous" at bounding box center [255, 141] width 15 height 16
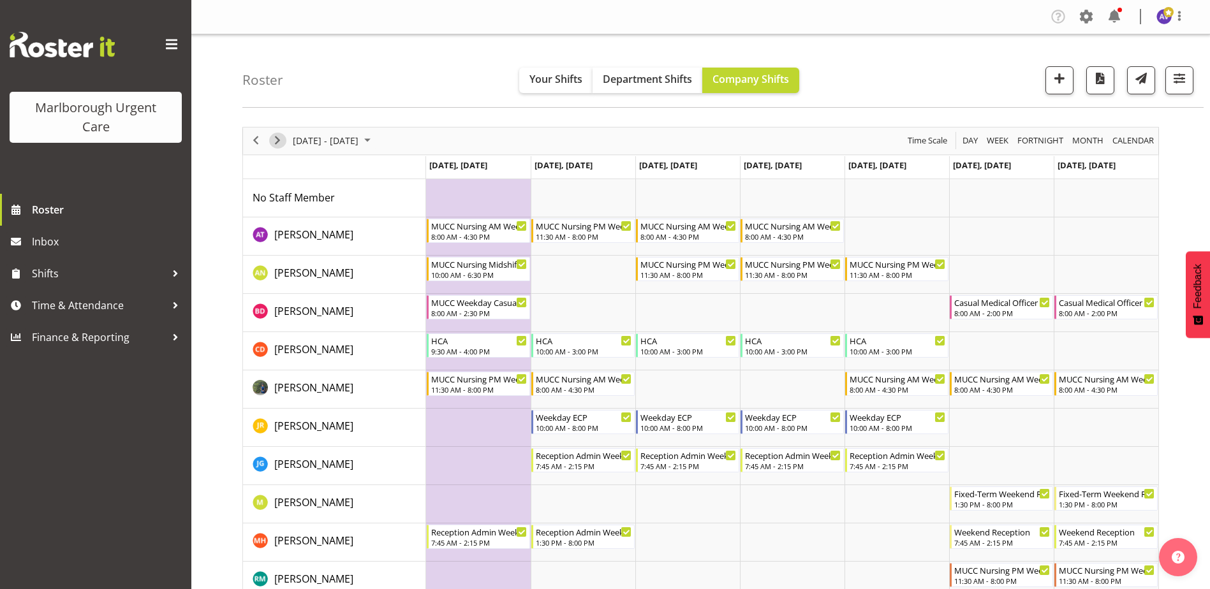
click at [282, 135] on span "Next" at bounding box center [277, 141] width 15 height 16
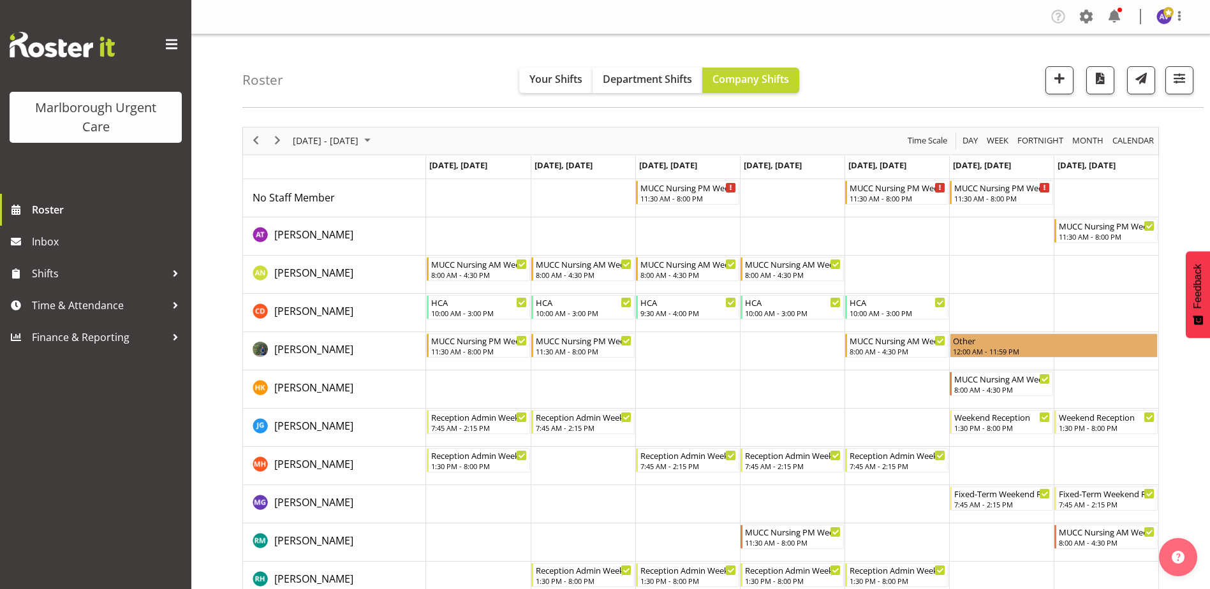
click at [675, 352] on td "Timeline Week of November 3, 2025" at bounding box center [687, 351] width 105 height 38
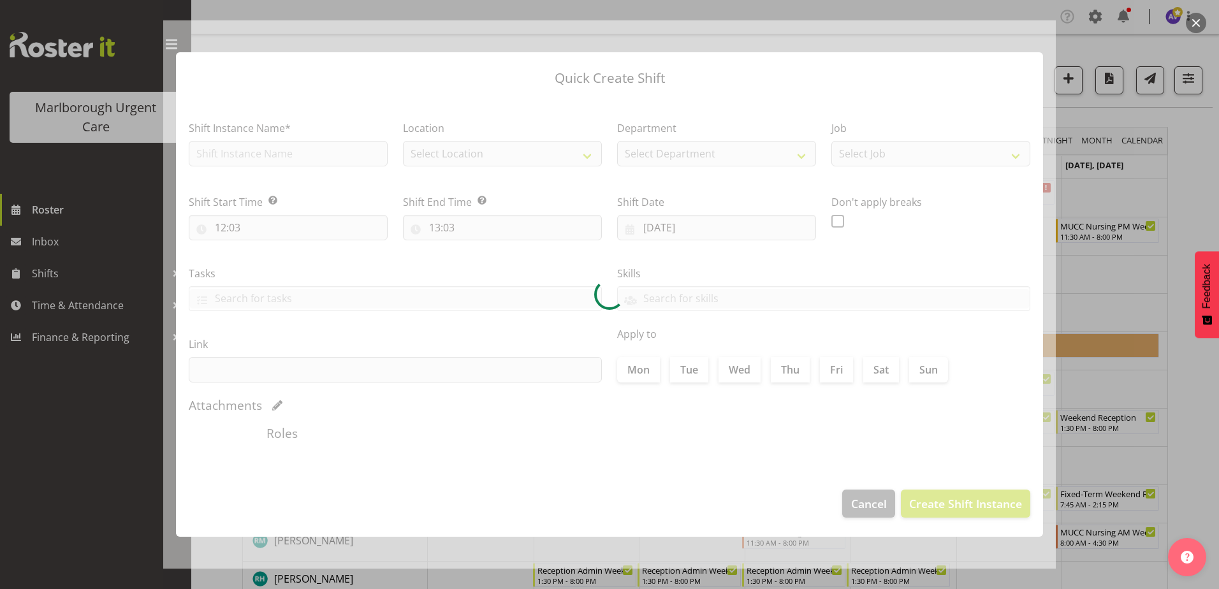
type input "[DATE]"
checkbox input "true"
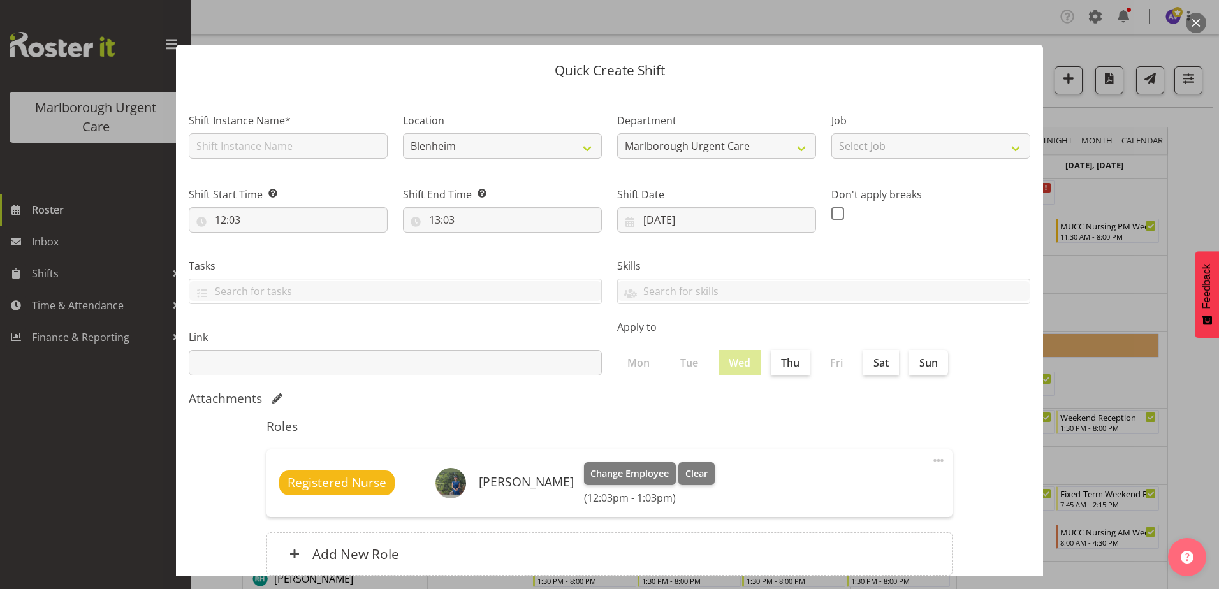
drag, startPoint x: 1198, startPoint y: 21, endPoint x: 1213, endPoint y: 30, distance: 17.2
click at [1200, 22] on button "button" at bounding box center [1196, 23] width 20 height 20
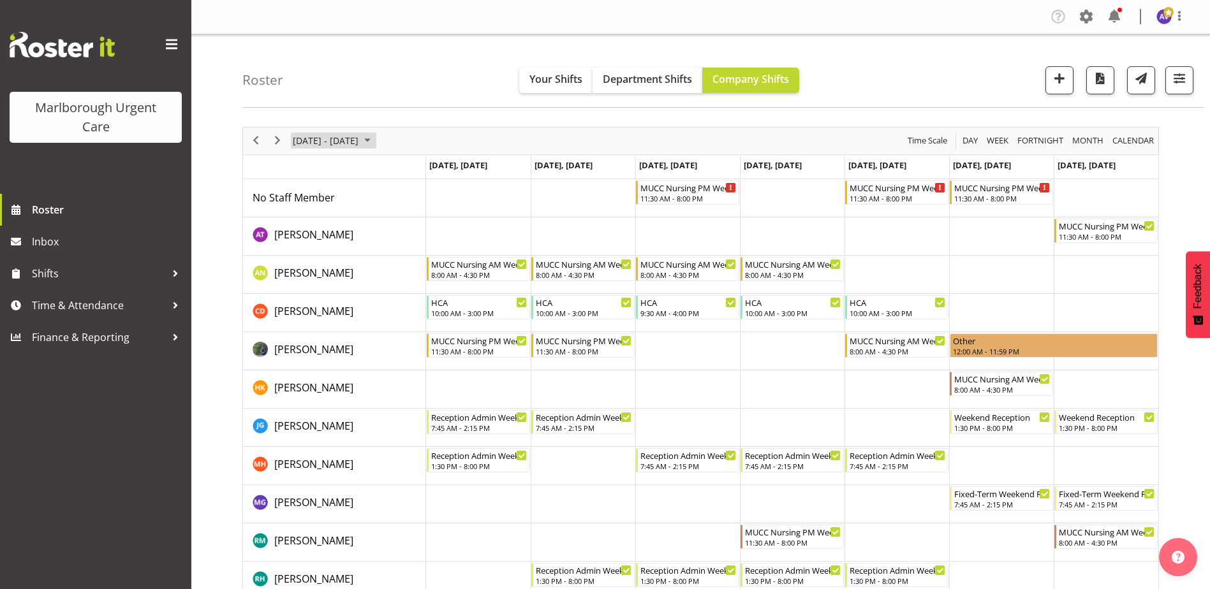
click at [355, 145] on span "[DATE] - [DATE]" at bounding box center [325, 141] width 68 height 16
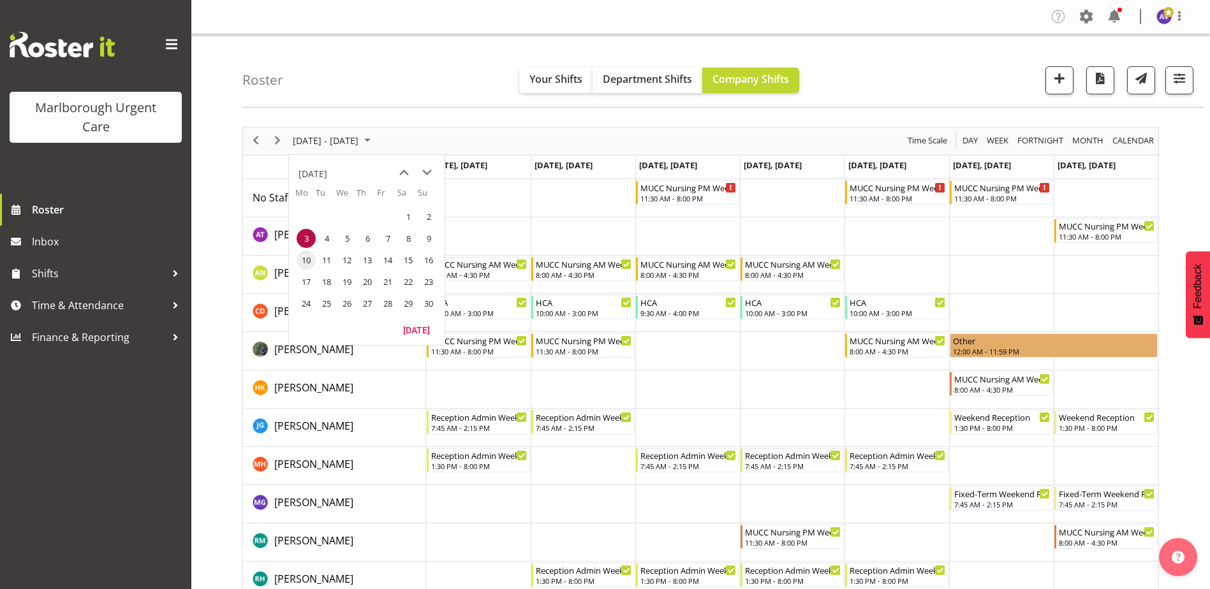
click at [314, 254] on td "10" at bounding box center [305, 260] width 20 height 22
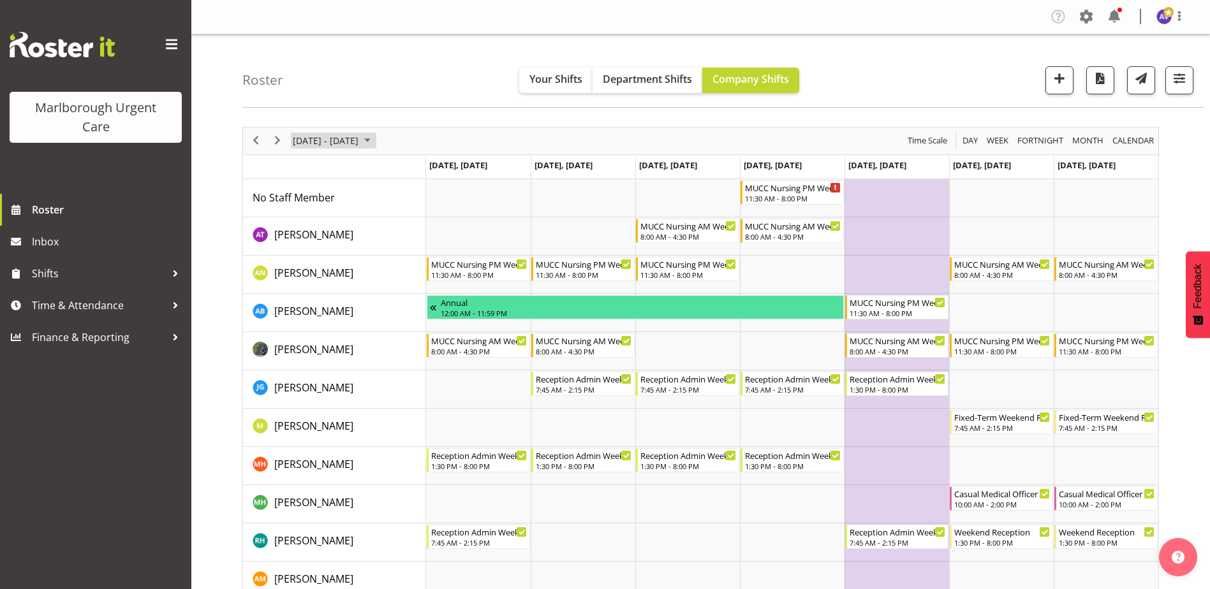
click at [360, 136] on span "[DATE] - [DATE]" at bounding box center [325, 141] width 68 height 16
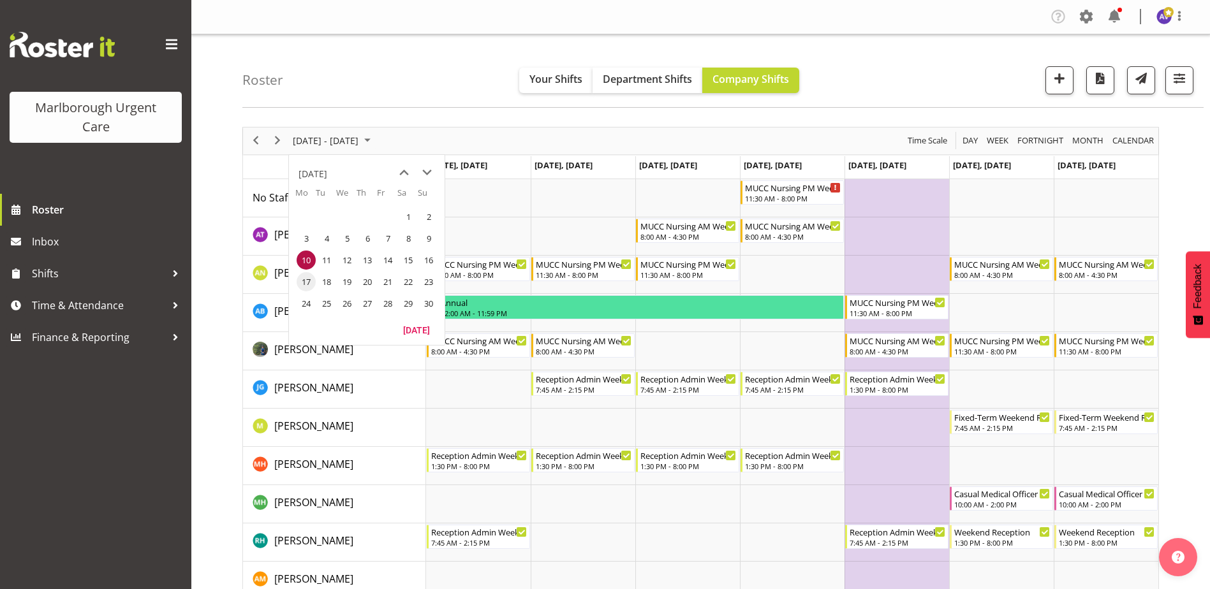
click at [315, 284] on tr "17 18 19 20 21 22 23" at bounding box center [366, 282] width 143 height 22
click at [307, 284] on span "17" at bounding box center [305, 281] width 19 height 19
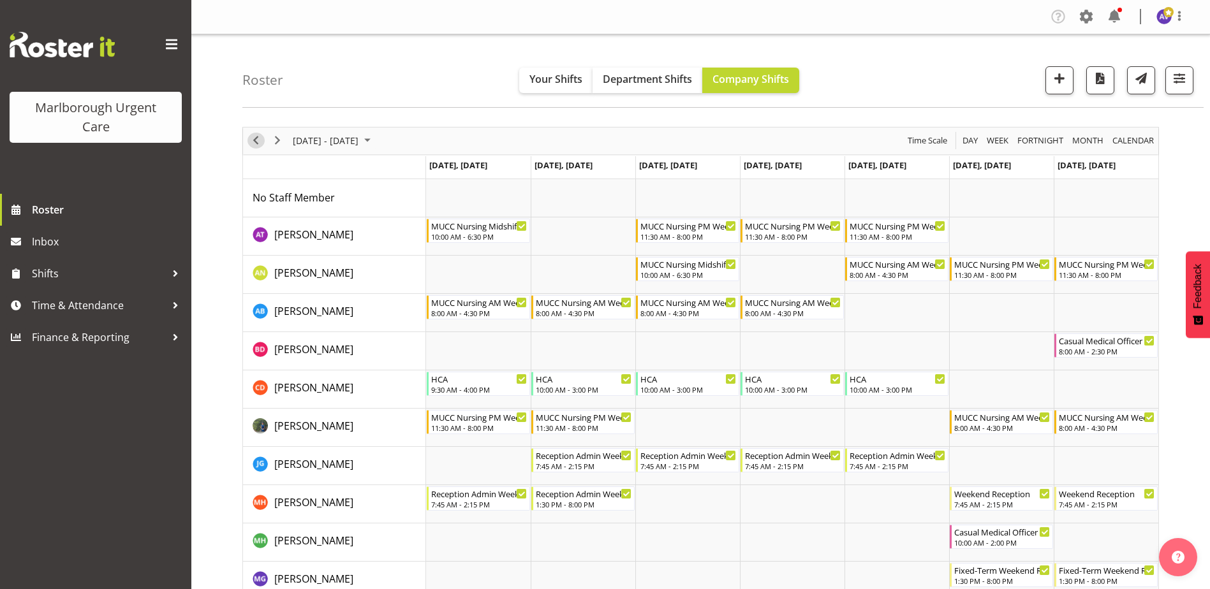
click at [259, 142] on span "Previous" at bounding box center [255, 141] width 15 height 16
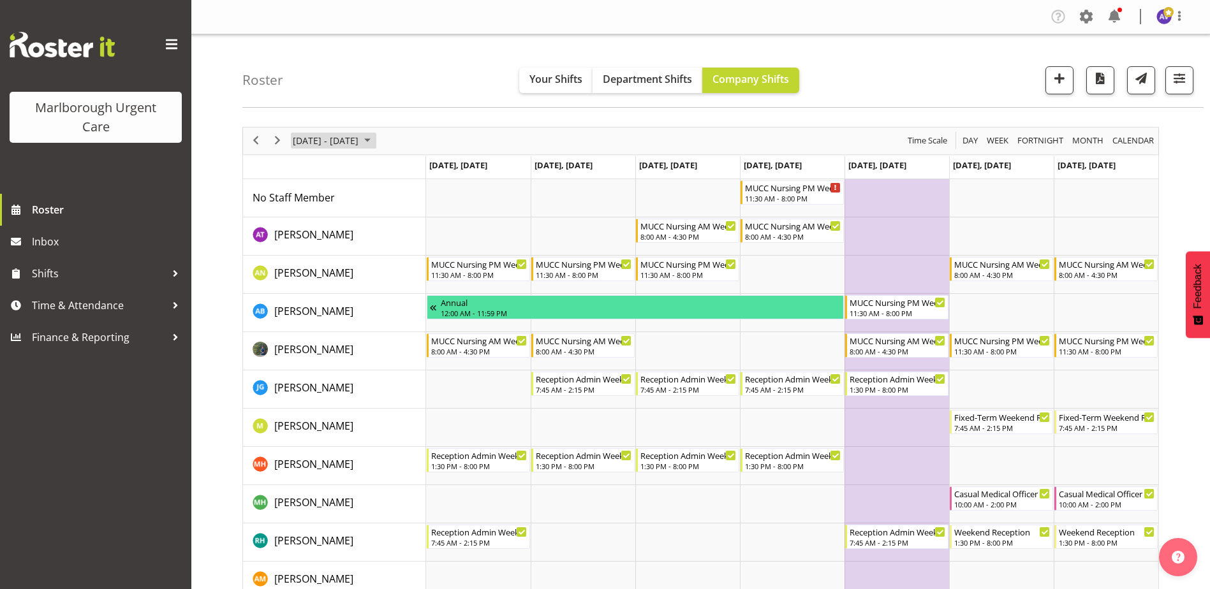
click at [304, 140] on span "[DATE] - [DATE]" at bounding box center [325, 141] width 68 height 16
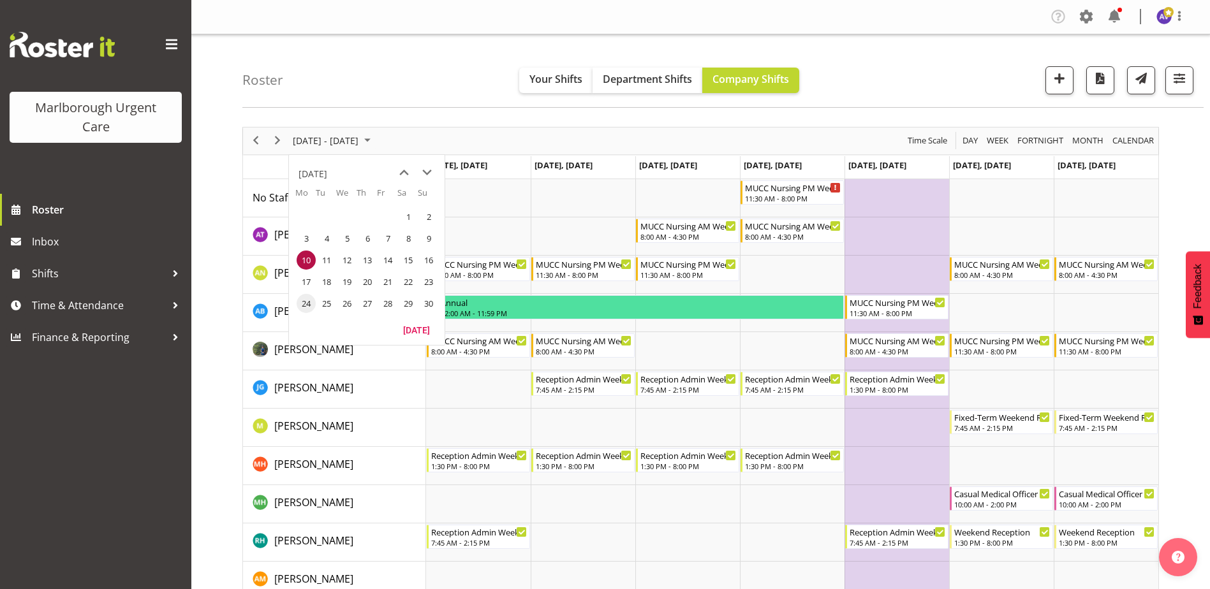
click at [302, 300] on span "24" at bounding box center [305, 303] width 19 height 19
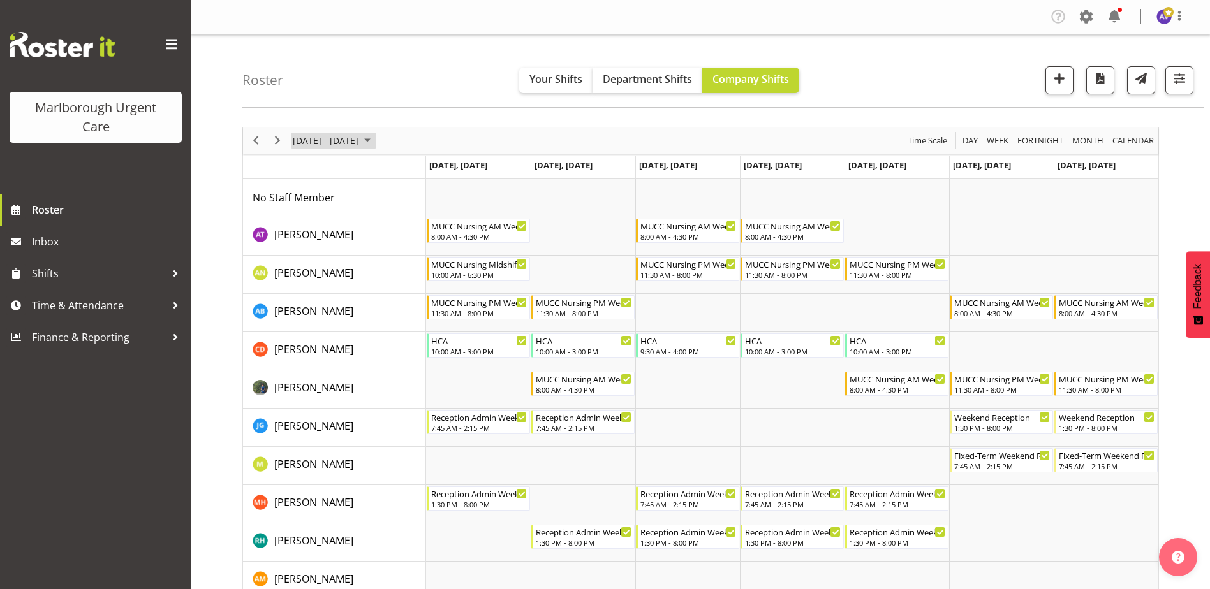
click at [360, 142] on span "[DATE] - [DATE]" at bounding box center [325, 141] width 68 height 16
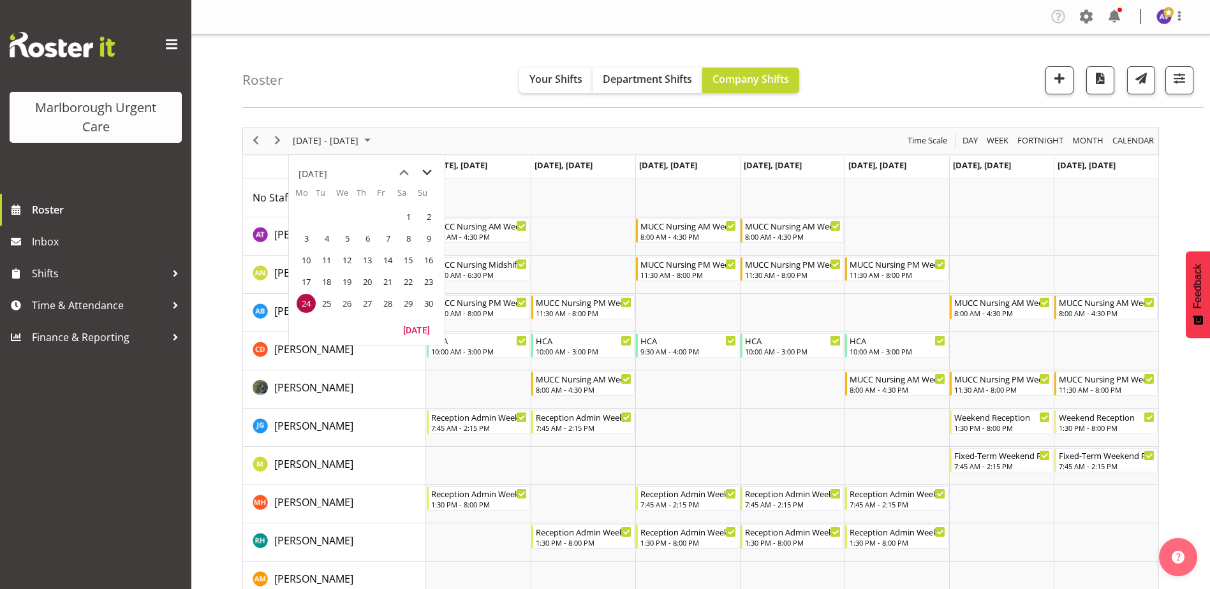
click at [427, 177] on span "next month" at bounding box center [427, 172] width 22 height 23
click at [305, 220] on span "1" at bounding box center [305, 216] width 19 height 19
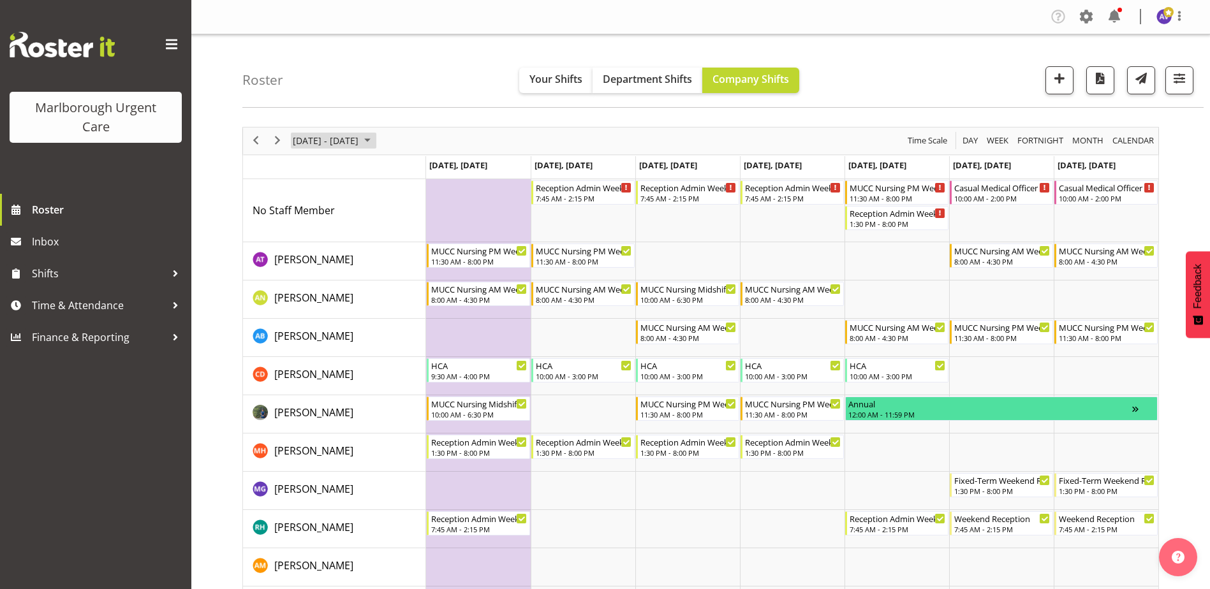
click at [360, 135] on span "[DATE] - [DATE]" at bounding box center [325, 141] width 68 height 16
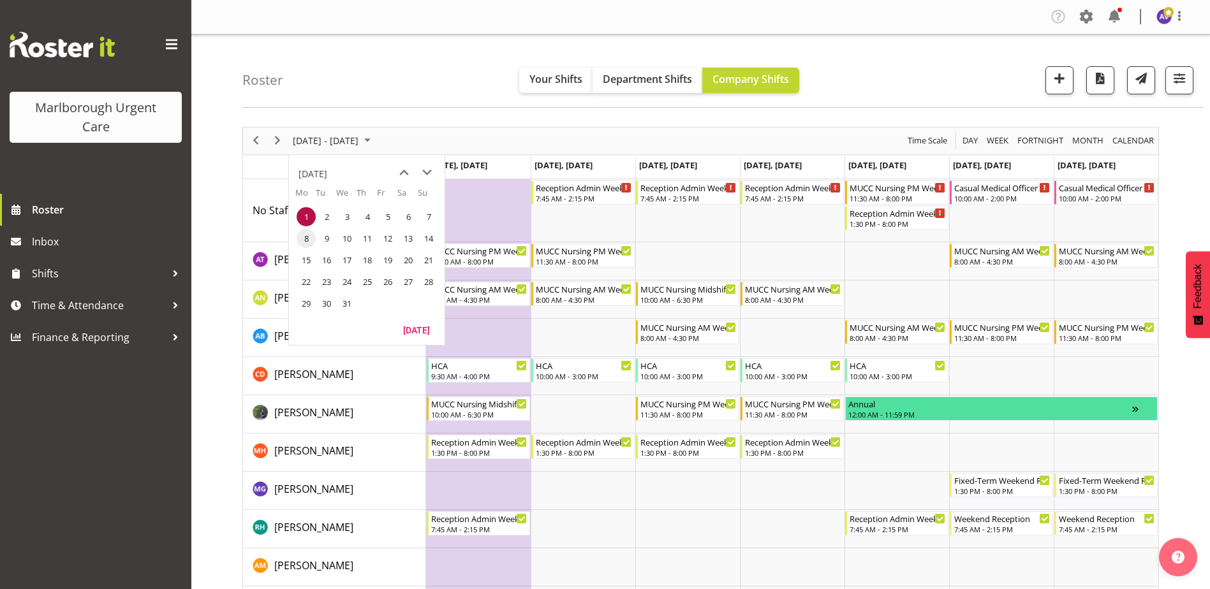
click at [299, 234] on span "8" at bounding box center [305, 238] width 19 height 19
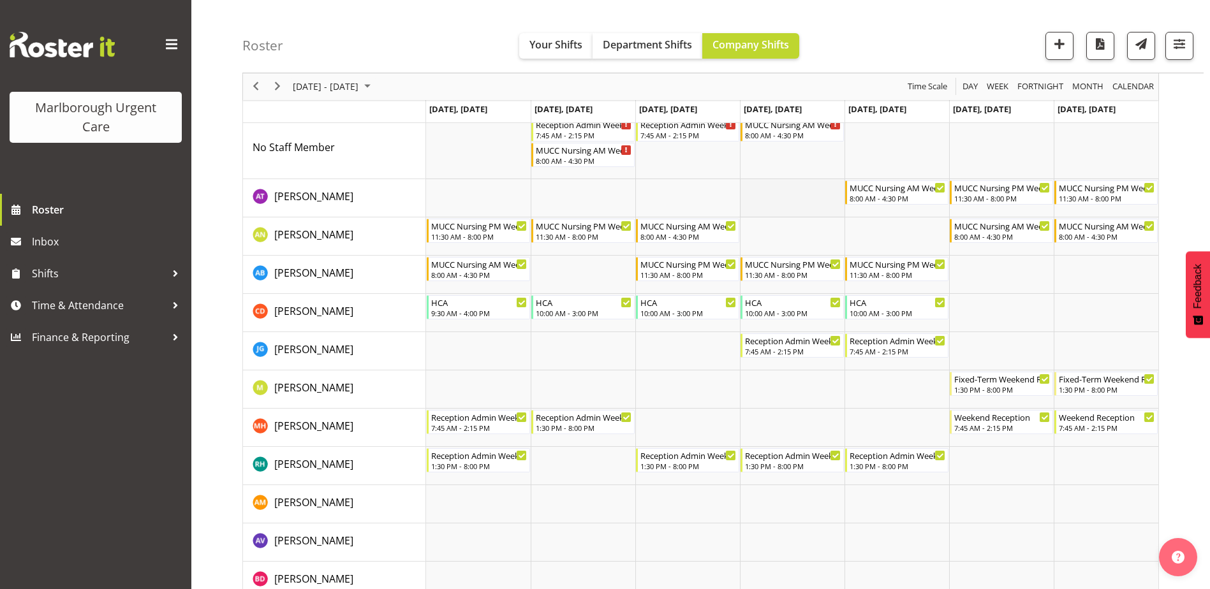
scroll to position [64, 0]
click at [360, 92] on span "[DATE] - [DATE]" at bounding box center [325, 87] width 68 height 16
click at [402, 272] on button "[DATE]" at bounding box center [416, 276] width 43 height 18
